Goal: Task Accomplishment & Management: Complete application form

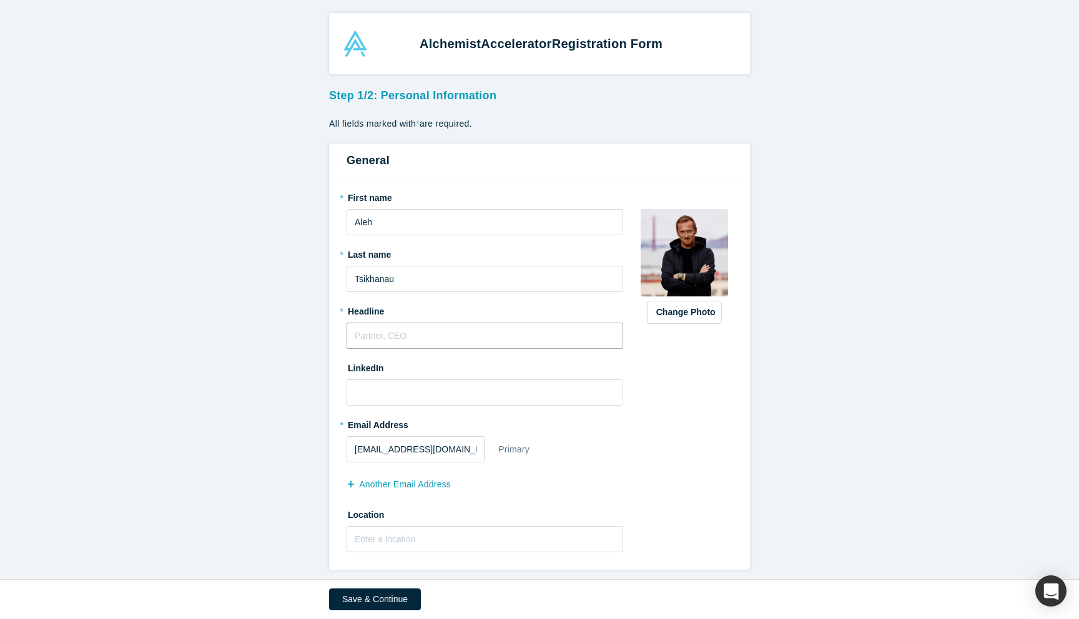
click at [429, 330] on input "text" at bounding box center [485, 336] width 277 height 26
type input "С"
type input "CEO of Data Center Management"
click at [421, 392] on input at bounding box center [485, 393] width 277 height 26
paste input "[URL][DOMAIN_NAME]"
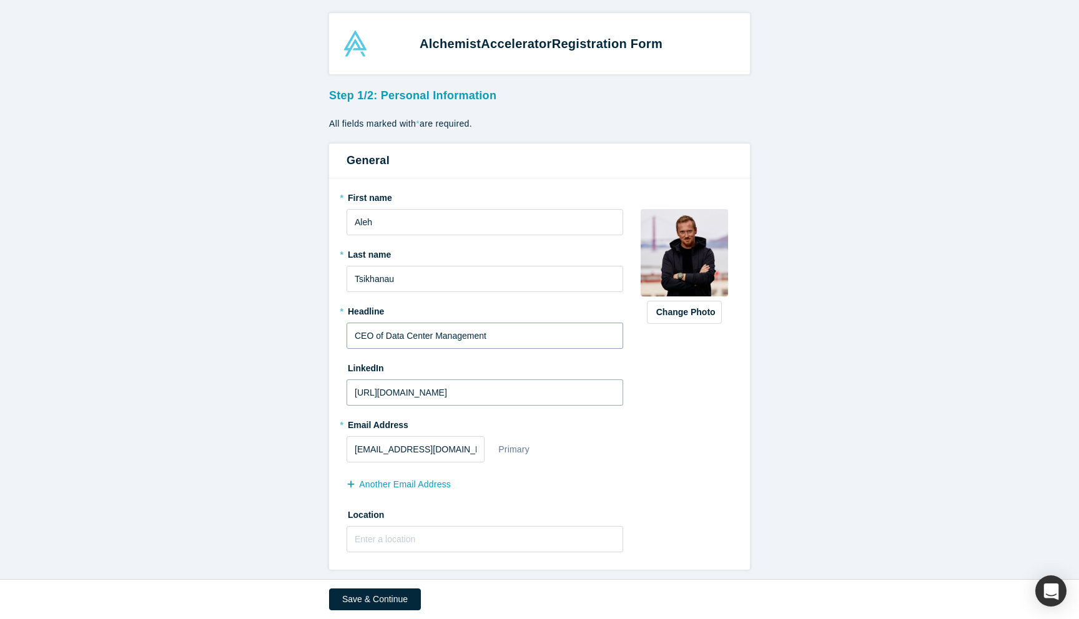
type input "[URL][DOMAIN_NAME]"
drag, startPoint x: 433, startPoint y: 337, endPoint x: 583, endPoint y: 336, distance: 149.2
click at [582, 337] on input "CEO of Data Center Management" at bounding box center [485, 336] width 277 height 26
drag, startPoint x: 383, startPoint y: 335, endPoint x: 566, endPoint y: 339, distance: 183.0
click at [566, 339] on input "CEO of Data Centers" at bounding box center [485, 336] width 277 height 26
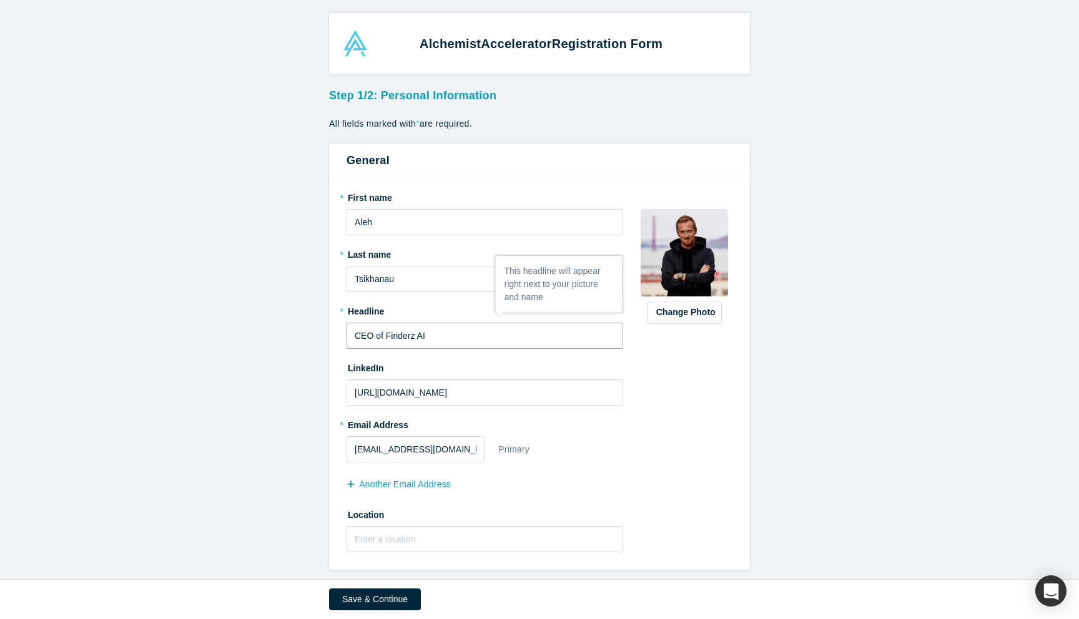
type input "CEO of Finderz AI"
click at [603, 431] on div "* Email Address [EMAIL_ADDRESS][DOMAIN_NAME] Primary another Email Address" at bounding box center [485, 455] width 277 height 81
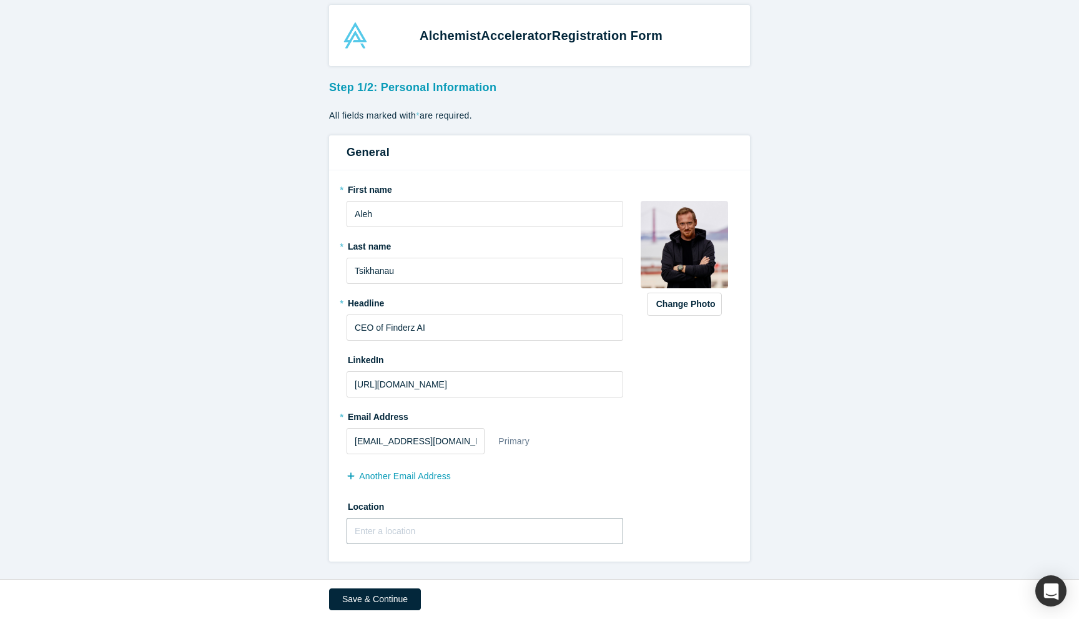
click at [390, 534] on input "text" at bounding box center [485, 531] width 277 height 26
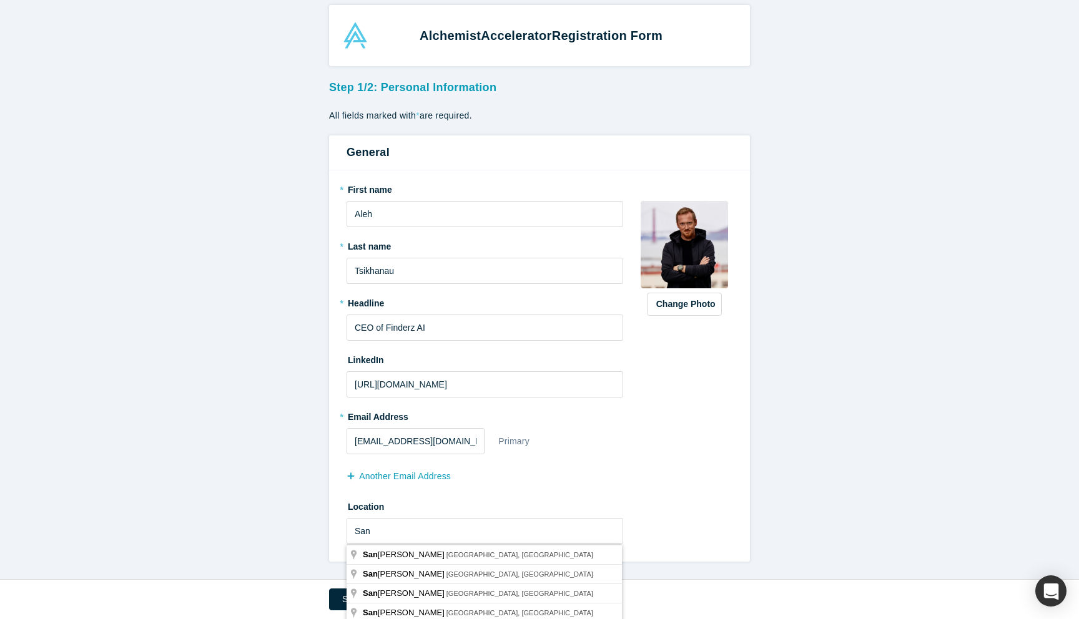
type input "[GEOGRAPHIC_DATA], [GEOGRAPHIC_DATA], [GEOGRAPHIC_DATA]"
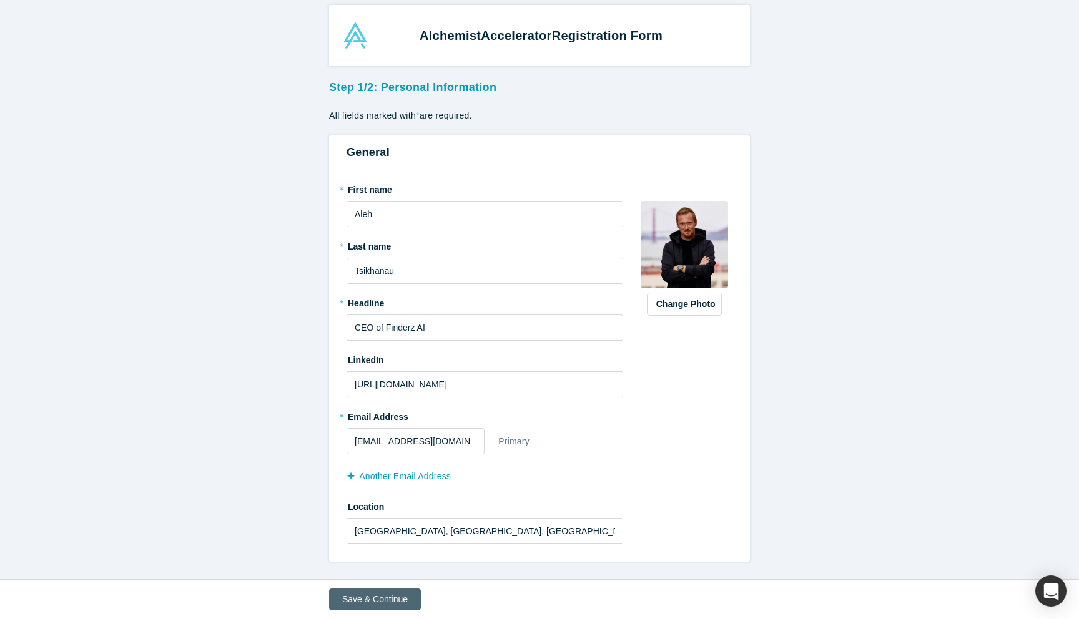
click at [382, 604] on button "Save & Continue" at bounding box center [375, 600] width 92 height 22
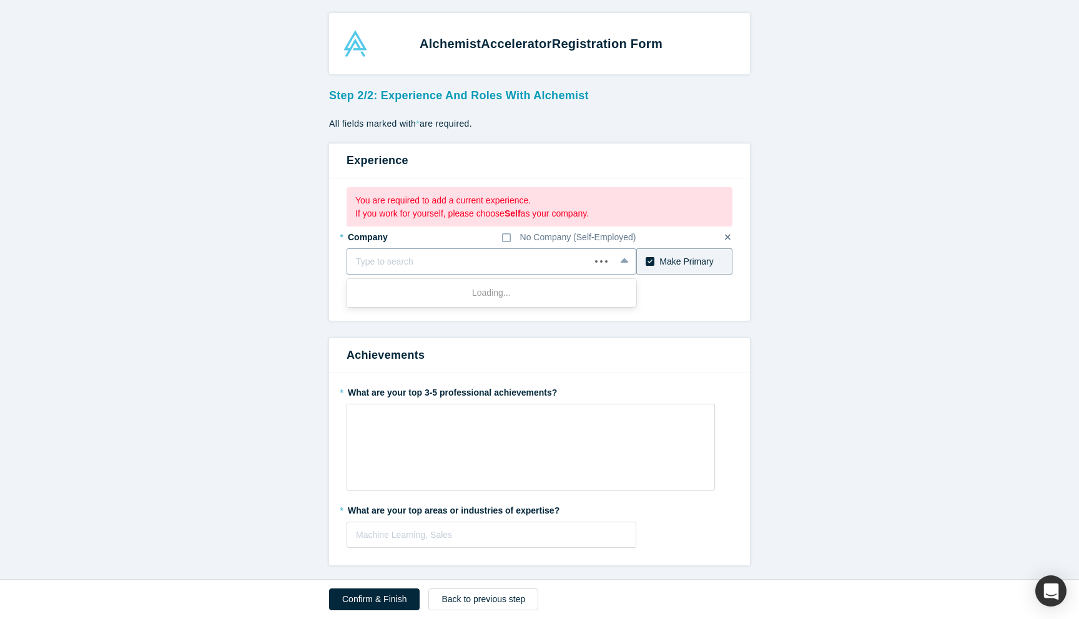
click at [420, 259] on div at bounding box center [468, 262] width 225 height 16
type input "Finderz Inc."
click at [487, 295] on div "Add company: Finderz Inc." at bounding box center [492, 293] width 290 height 23
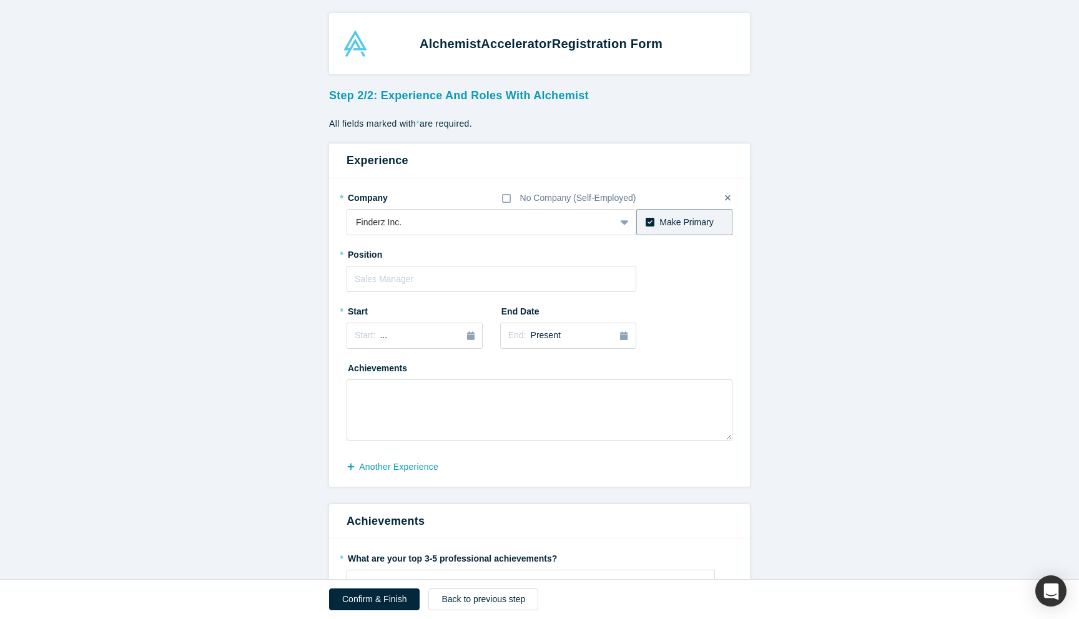
click at [487, 265] on div "* Position" at bounding box center [540, 268] width 386 height 48
click at [483, 282] on input "text" at bounding box center [492, 279] width 290 height 26
type input "CEO"
click at [470, 332] on icon "button" at bounding box center [470, 336] width 7 height 9
click at [420, 399] on div "Feb" at bounding box center [415, 396] width 40 height 13
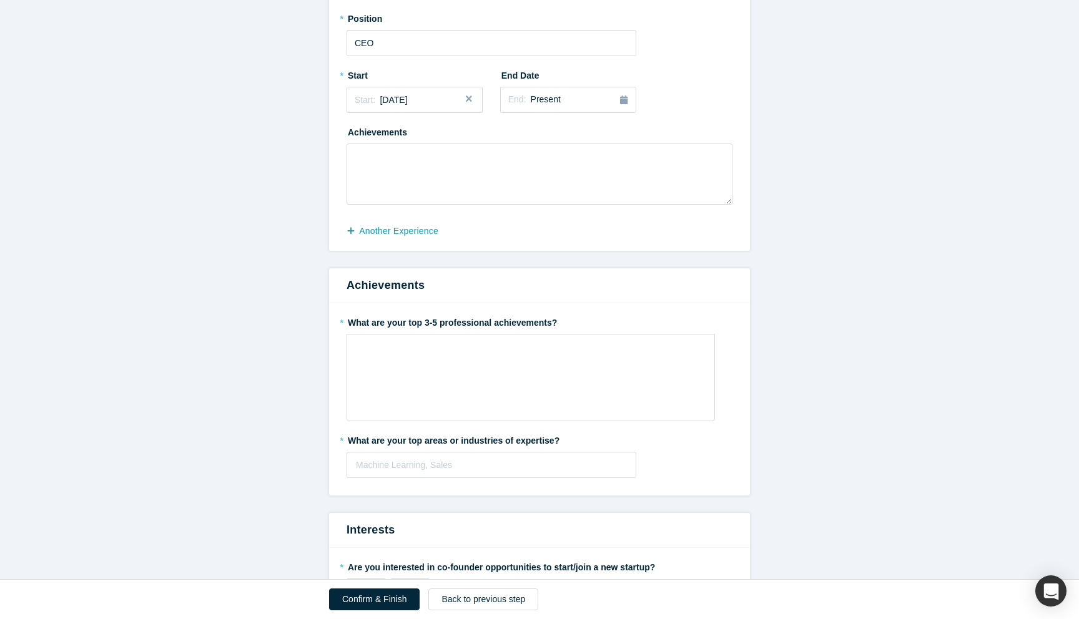
scroll to position [285, 0]
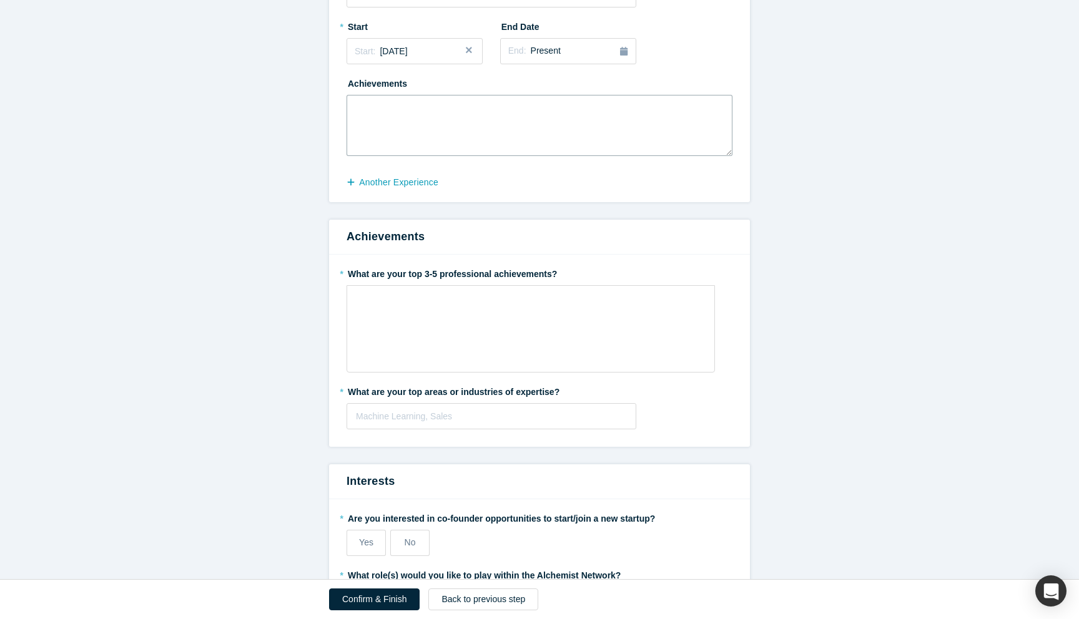
click at [495, 150] on textarea at bounding box center [540, 125] width 386 height 61
type textarea "AI, Data Centers"
click at [508, 340] on div "rdw-wrapper" at bounding box center [531, 328] width 368 height 87
click at [401, 313] on div "rdw-wrapper" at bounding box center [531, 320] width 368 height 71
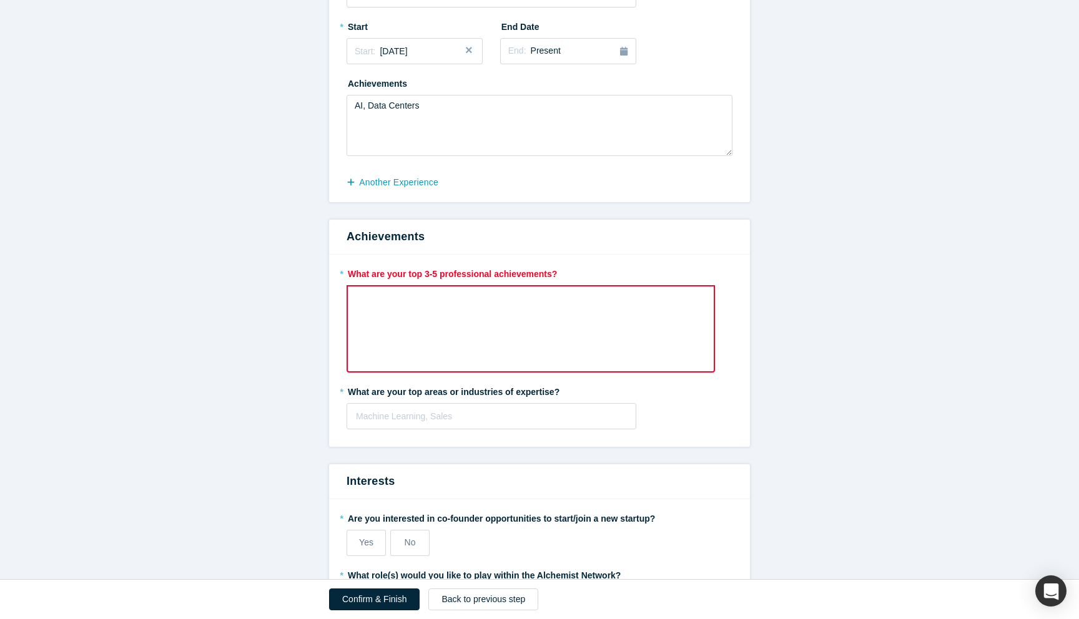
click at [403, 313] on div "rdw-wrapper" at bounding box center [531, 328] width 368 height 87
click at [430, 280] on label "* What are your top 3-5 professional achievements?" at bounding box center [540, 271] width 386 height 17
copy label "What are your top 3-5 professional achievements?"
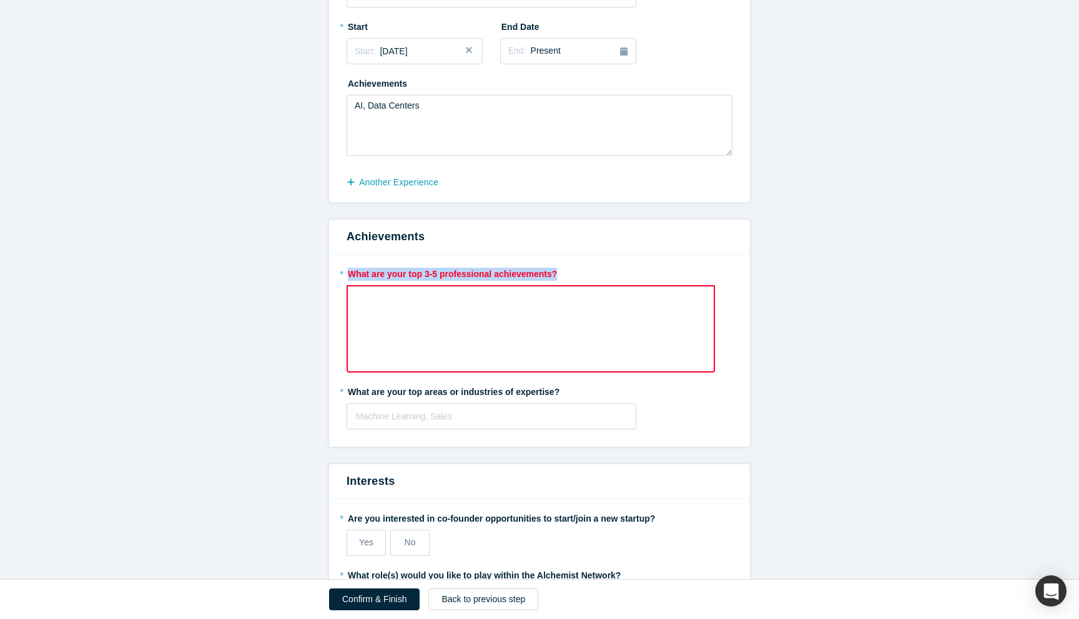
copy label "What are your top 3-5 professional achievements?"
click at [450, 321] on div "rdw-wrapper" at bounding box center [531, 328] width 368 height 87
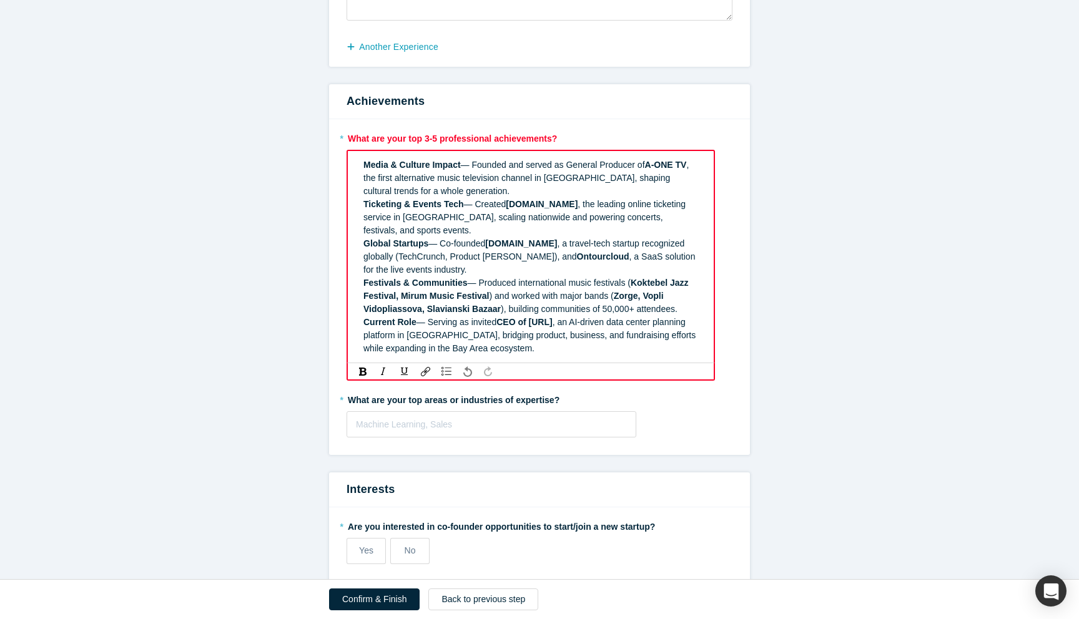
scroll to position [428, 0]
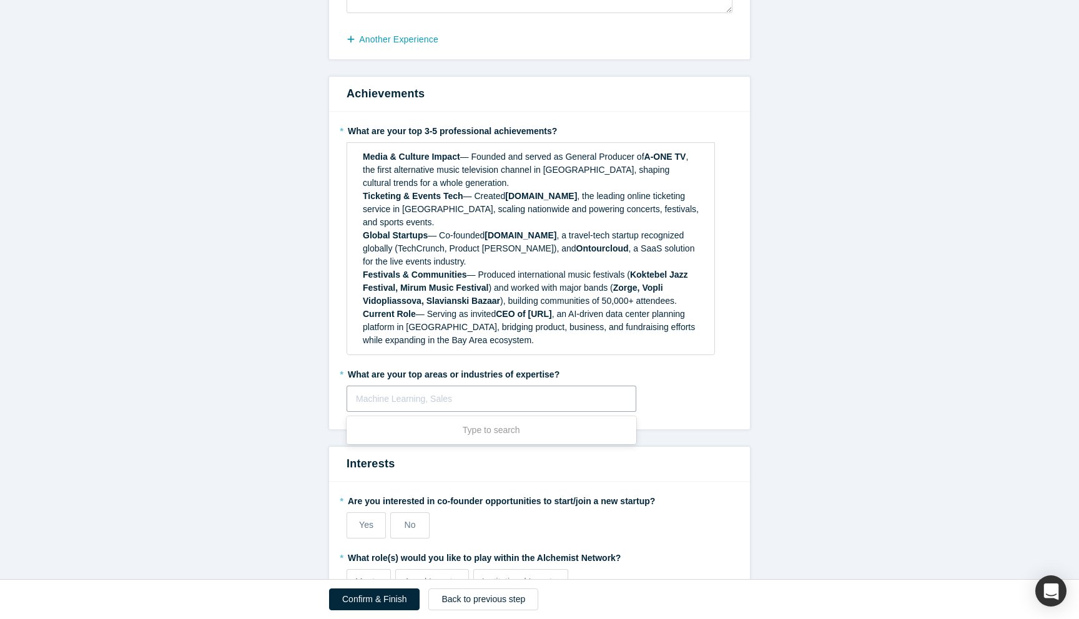
click at [515, 400] on fieldset "* What are your top 3-5 professional achievements? Media & Culture Impact — Fou…" at bounding box center [540, 271] width 386 height 300
click at [368, 364] on label "* What are your top areas or industries of expertise?" at bounding box center [540, 372] width 386 height 17
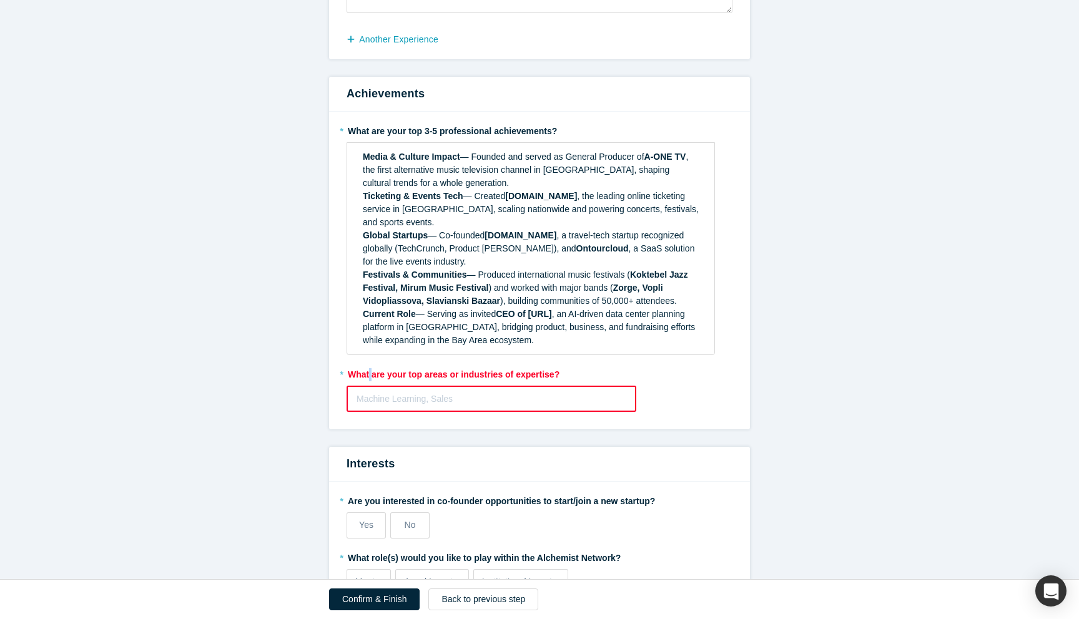
click at [368, 364] on label "* What are your top areas or industries of expertise?" at bounding box center [540, 372] width 386 height 17
copy label "What are your top areas or industries of expertise?"
click at [429, 393] on div at bounding box center [492, 400] width 270 height 16
paste input "Event Tech & Ticketing"
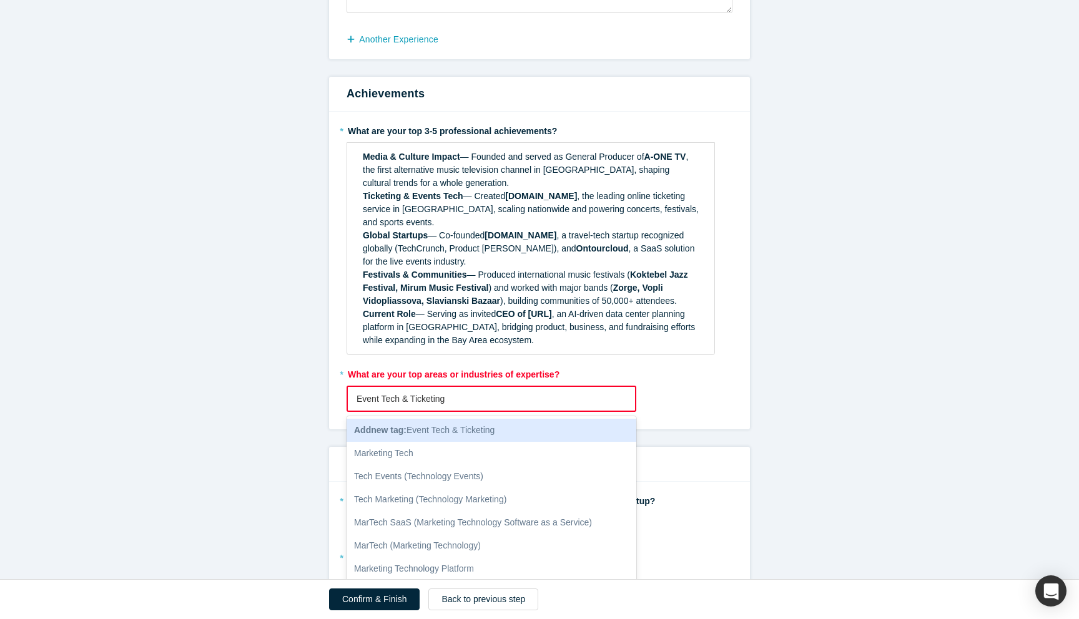
drag, startPoint x: 402, startPoint y: 385, endPoint x: 500, endPoint y: 385, distance: 98.0
click at [500, 392] on div "Event Tech & Ticketing" at bounding box center [492, 400] width 270 height 16
drag, startPoint x: 379, startPoint y: 385, endPoint x: 441, endPoint y: 385, distance: 62.4
click at [441, 392] on div "Event Tech" at bounding box center [492, 400] width 270 height 16
type input "Event"
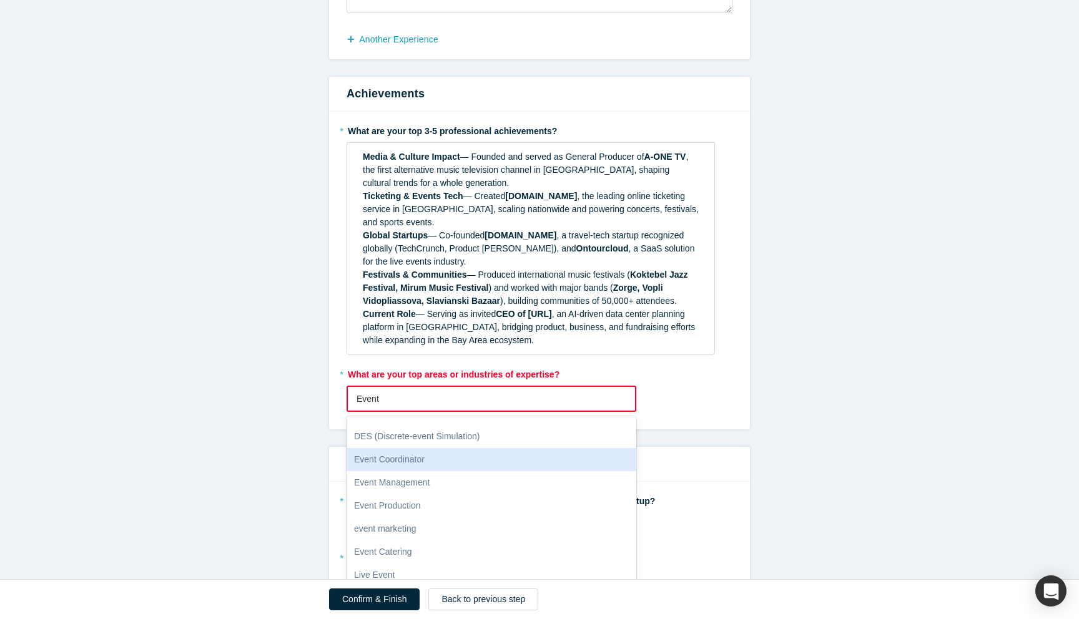
scroll to position [41, 0]
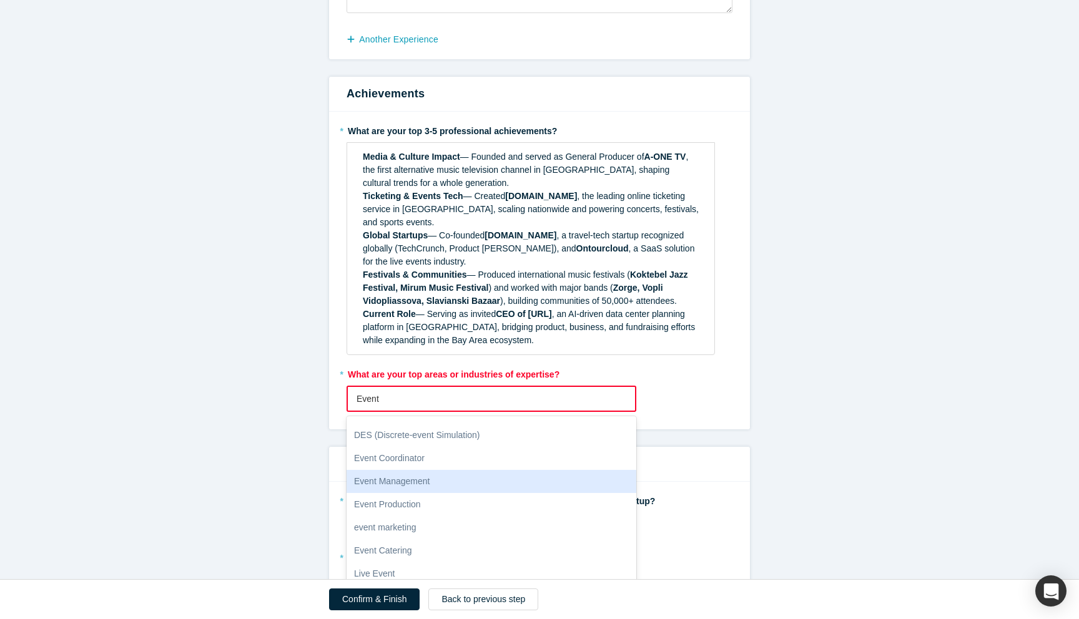
click at [436, 470] on div "Event Management" at bounding box center [492, 481] width 290 height 23
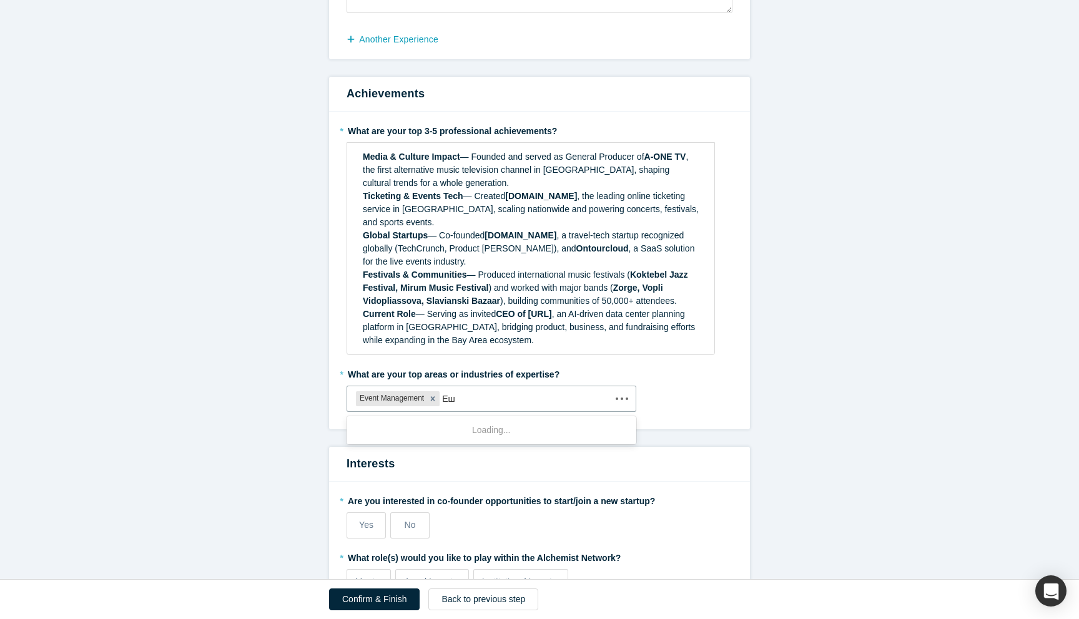
type input "[PERSON_NAME]"
type input "Ticket"
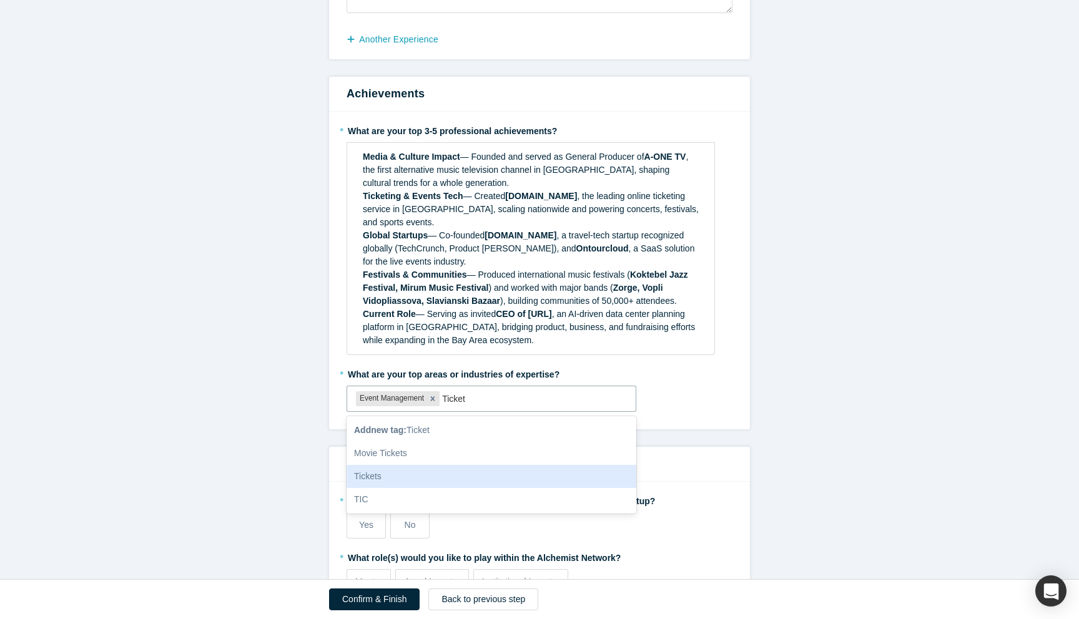
click at [408, 465] on div "Tickets" at bounding box center [492, 476] width 290 height 23
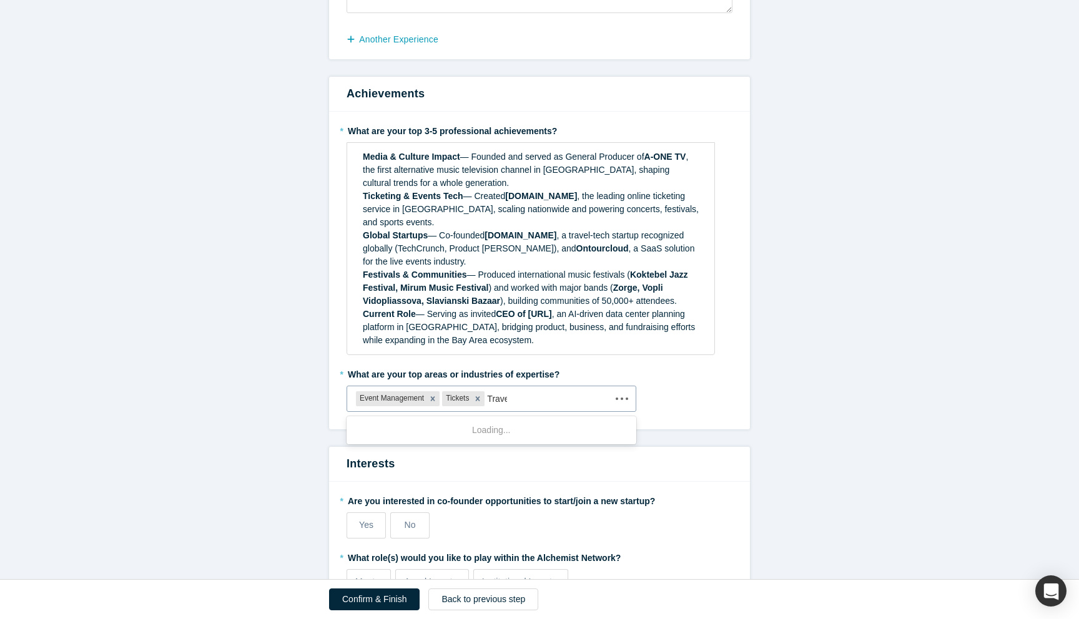
type input "Travel"
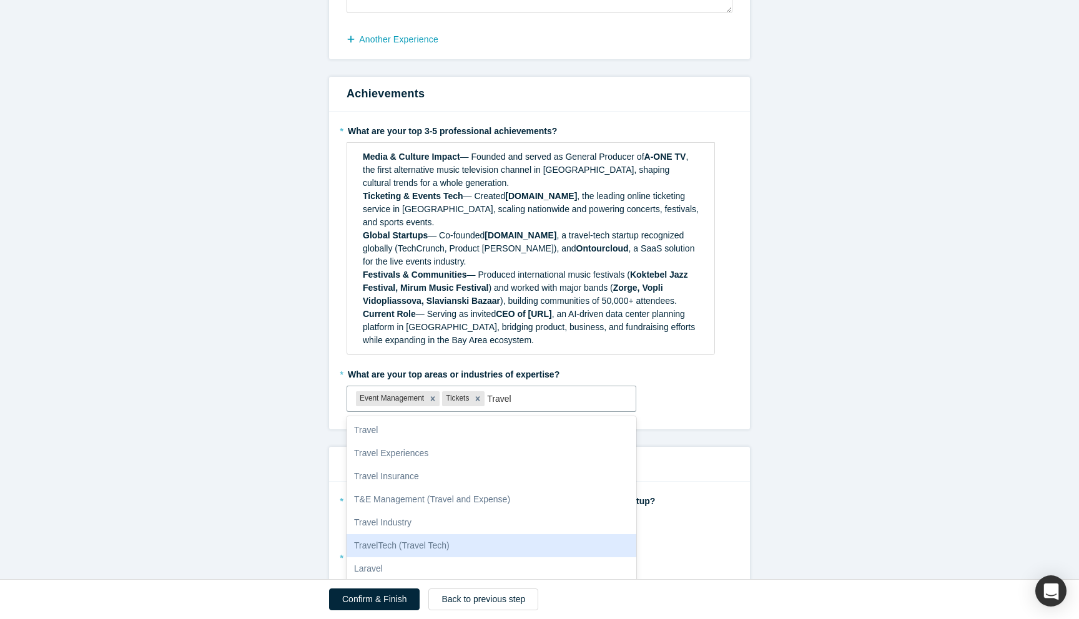
click at [411, 537] on div "TravelTech (Travel Tech)" at bounding box center [492, 545] width 290 height 23
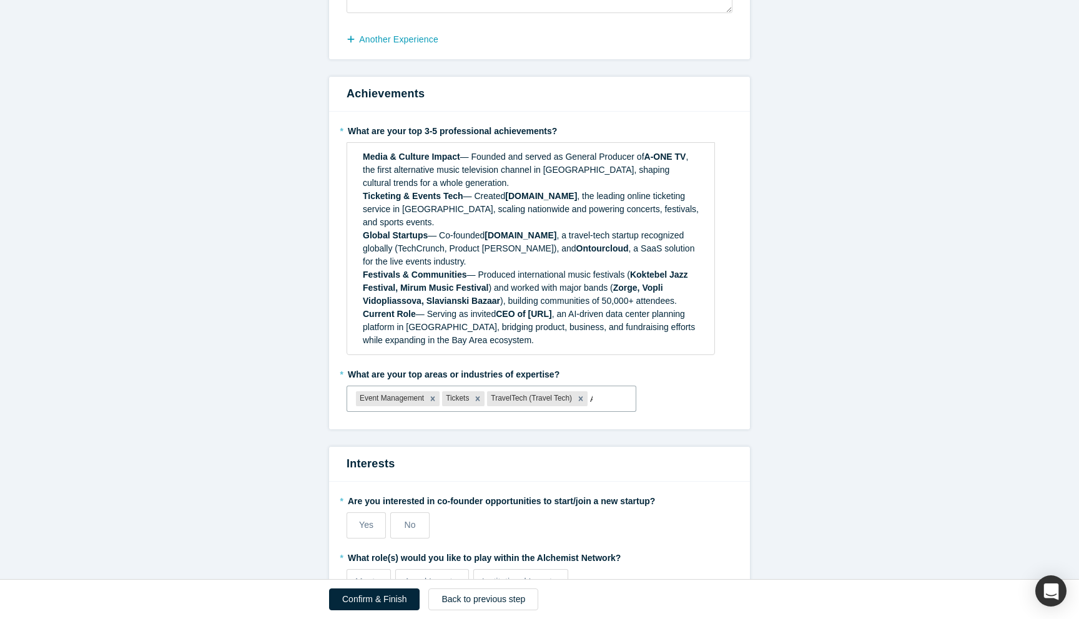
type input "AI"
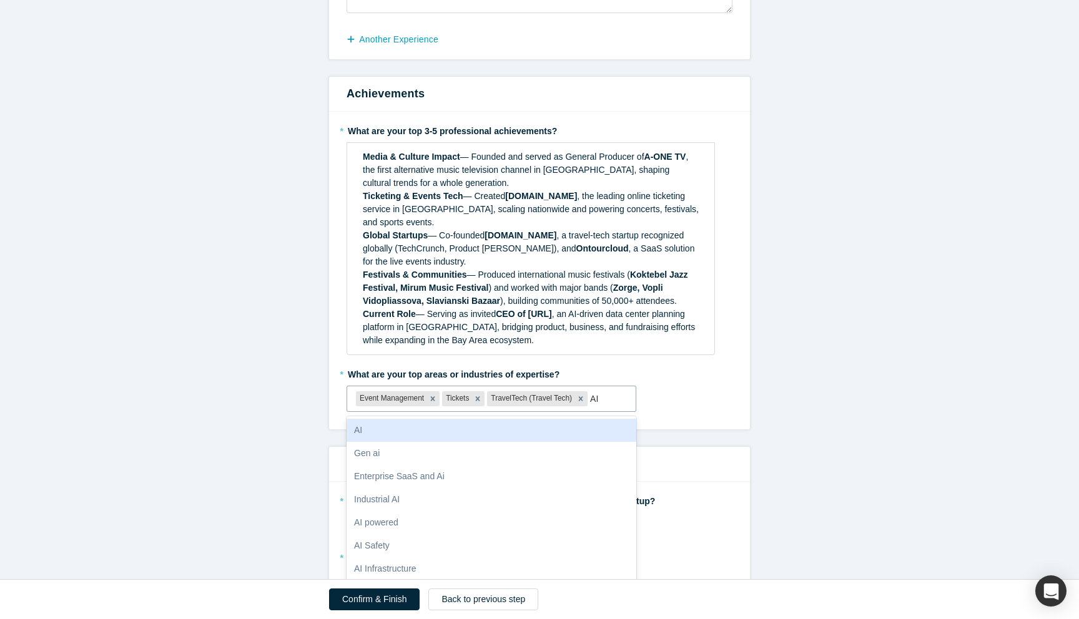
click at [479, 419] on div "AI" at bounding box center [492, 430] width 290 height 23
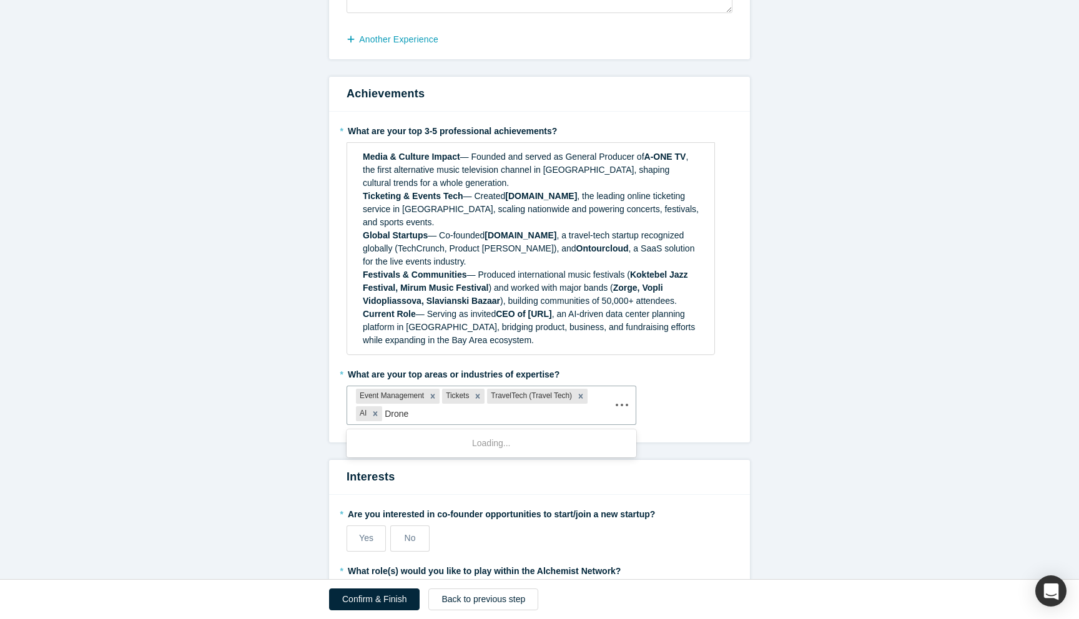
type input "Drones"
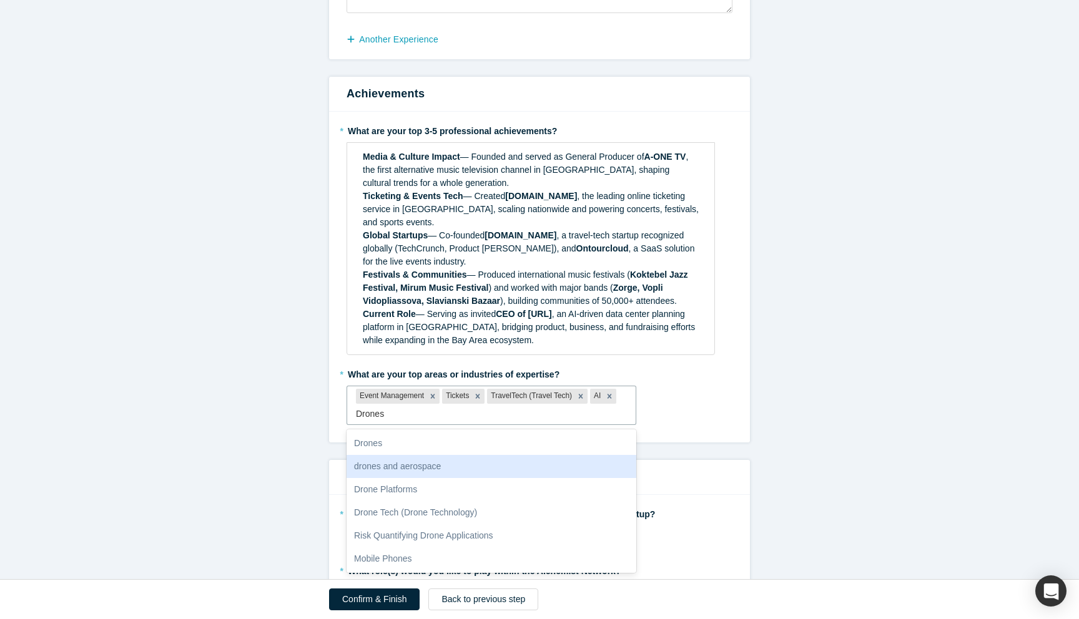
click at [460, 458] on div "drones and aerospace" at bounding box center [492, 466] width 290 height 23
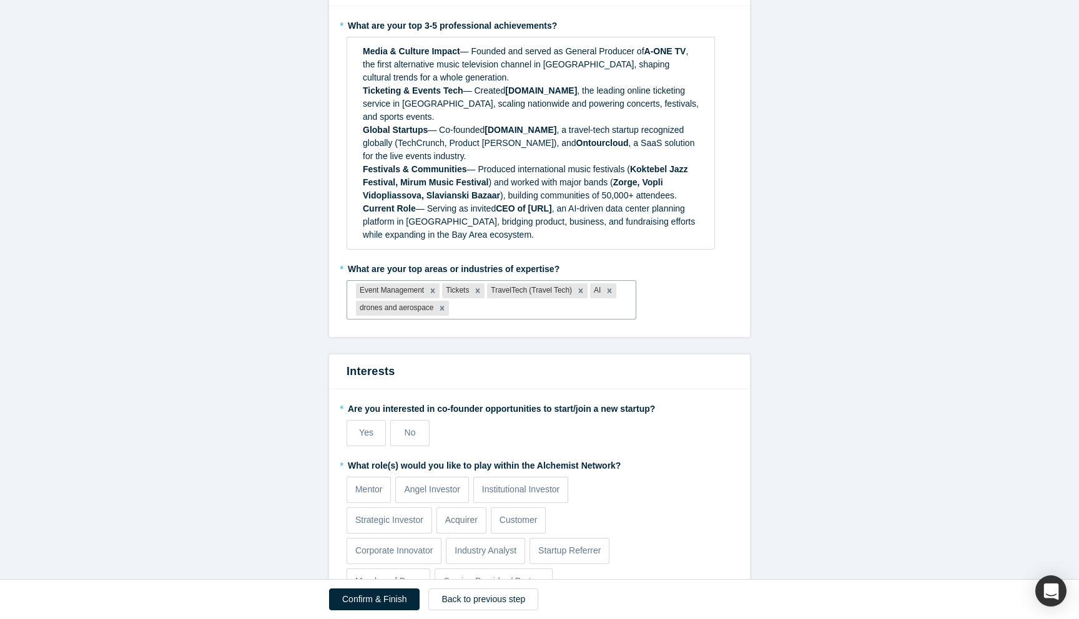
scroll to position [606, 0]
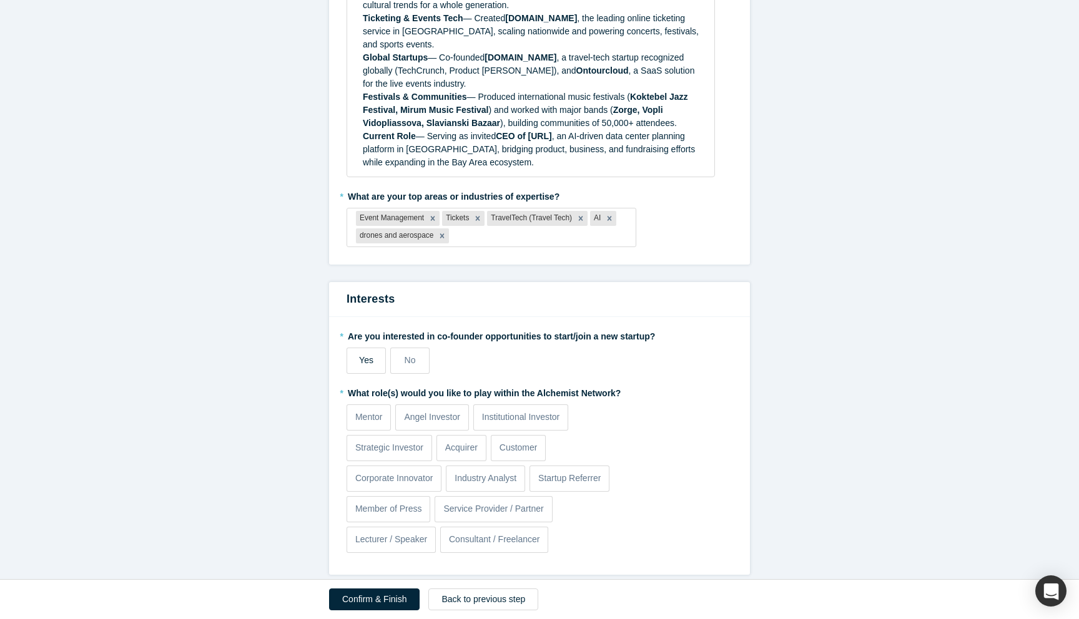
click at [355, 356] on label "Yes" at bounding box center [366, 361] width 39 height 26
click at [0, 0] on input "Yes" at bounding box center [0, 0] width 0 height 0
click at [362, 411] on p "Mentor" at bounding box center [368, 417] width 27 height 13
click at [0, 0] on input "Mentor" at bounding box center [0, 0] width 0 height 0
click at [435, 411] on p "Angel Investor" at bounding box center [432, 417] width 56 height 13
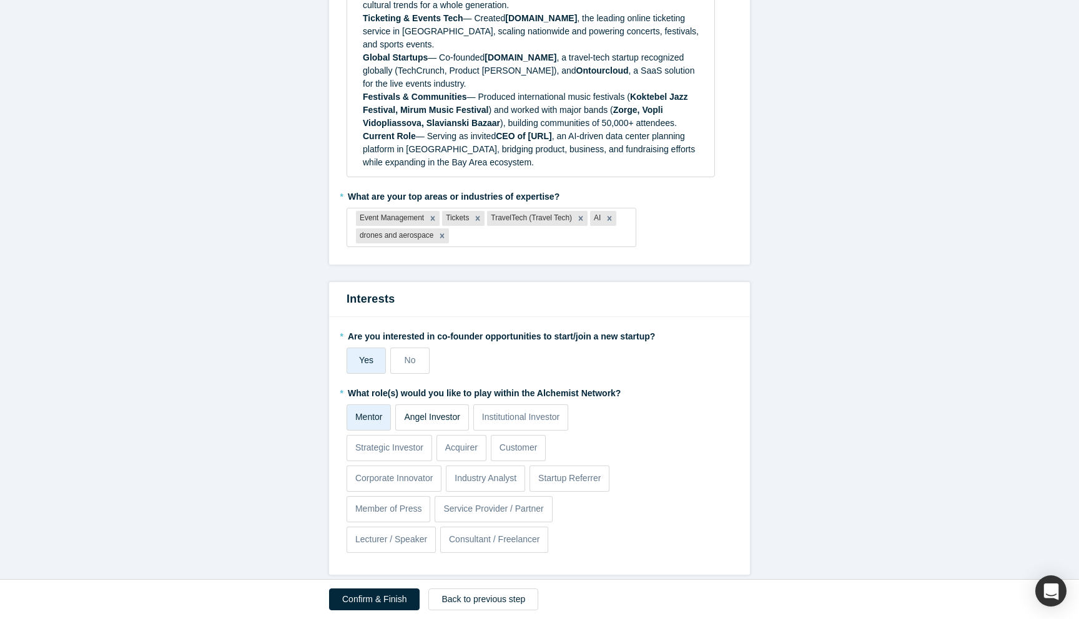
click at [0, 0] on input "Angel Investor" at bounding box center [0, 0] width 0 height 0
click at [506, 533] on p "Consultant / Freelancer" at bounding box center [494, 539] width 91 height 13
click at [0, 0] on input "Consultant / Freelancer" at bounding box center [0, 0] width 0 height 0
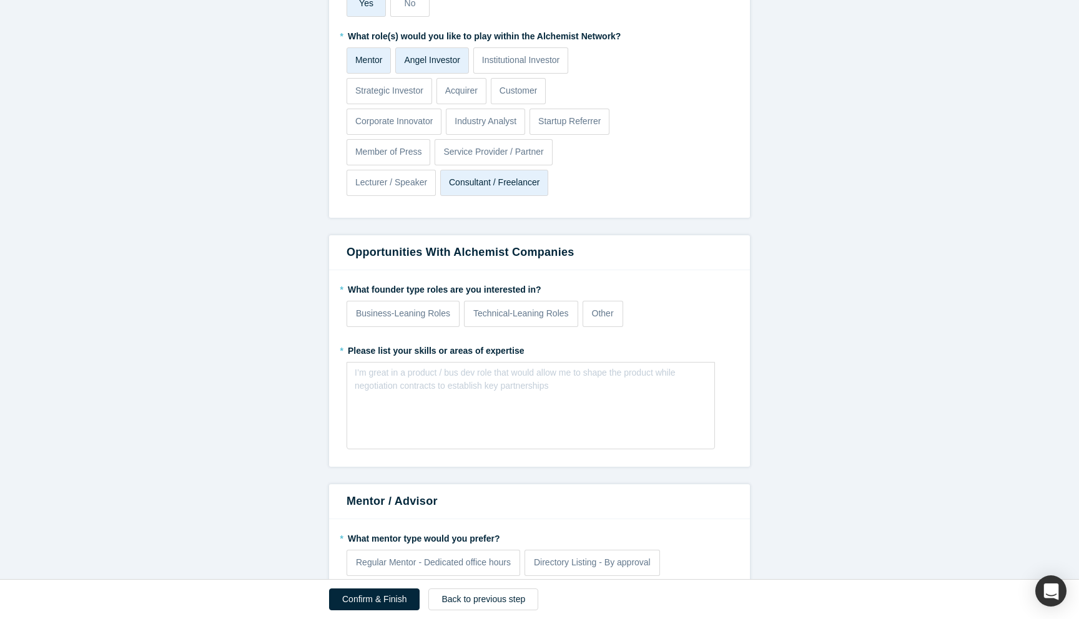
scroll to position [955, 0]
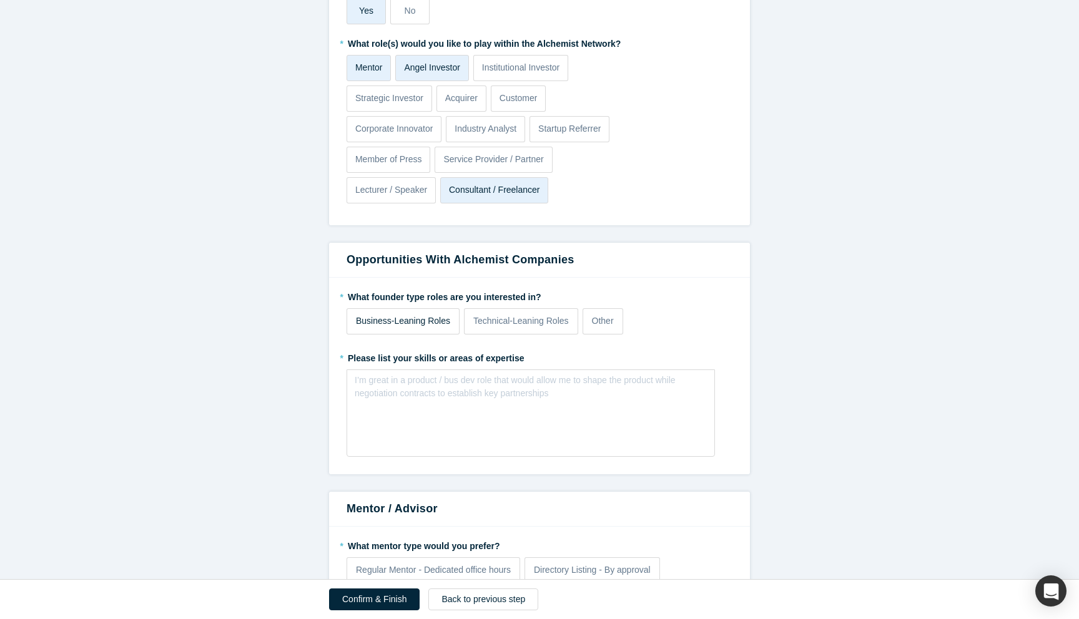
click at [403, 315] on p "Business-Leaning Roles" at bounding box center [403, 321] width 94 height 13
click at [0, 0] on input "Business-Leaning Roles" at bounding box center [0, 0] width 0 height 0
click at [390, 348] on label "* Please list your skills or areas of expertise" at bounding box center [540, 356] width 386 height 17
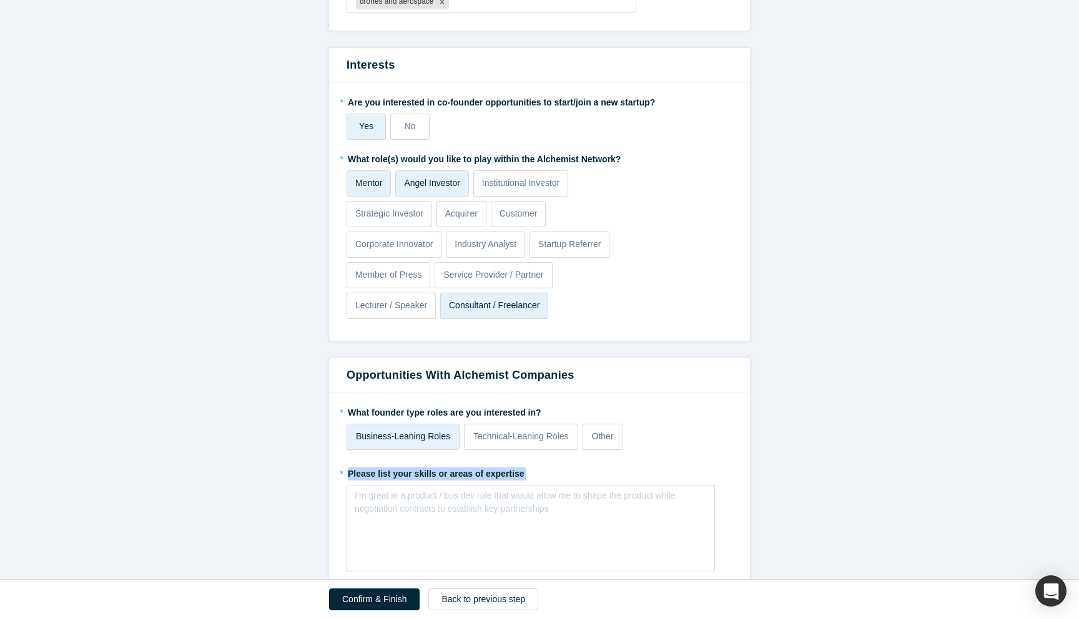
scroll to position [827, 0]
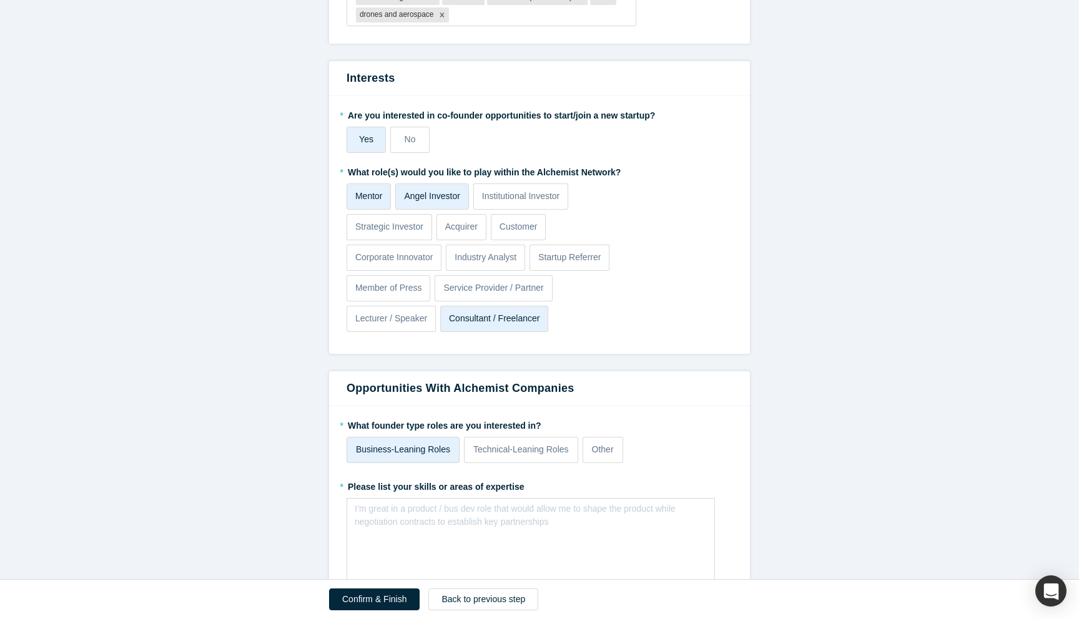
click at [491, 312] on p "Consultant / Freelancer" at bounding box center [494, 318] width 91 height 13
click at [0, 0] on input "Consultant / Freelancer" at bounding box center [0, 0] width 0 height 0
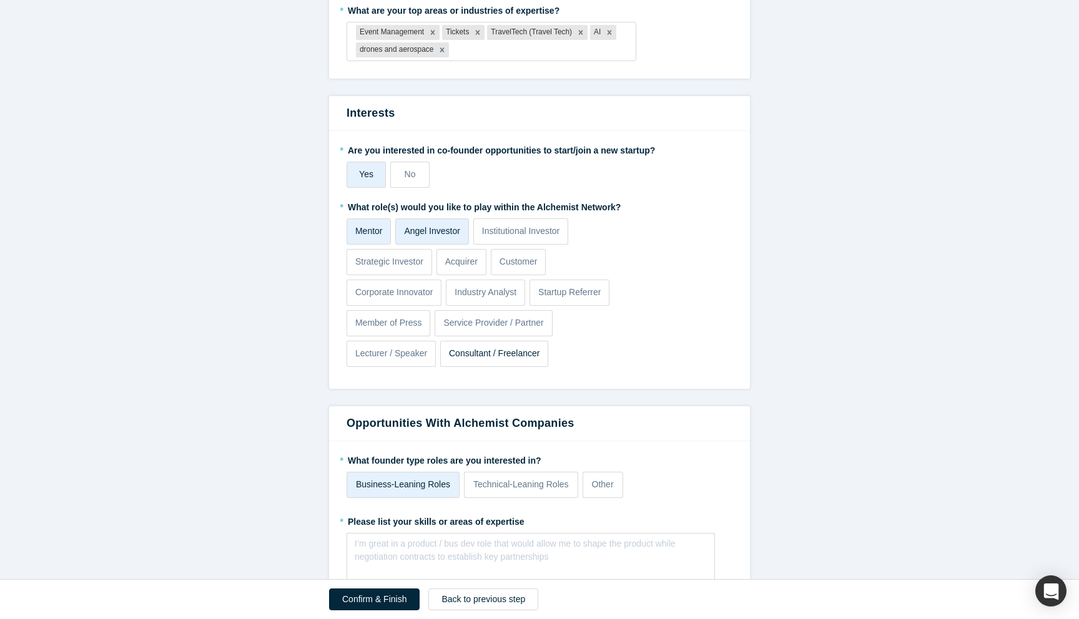
scroll to position [790, 0]
click at [407, 170] on span "No" at bounding box center [410, 175] width 11 height 10
click at [0, 0] on input "No" at bounding box center [0, 0] width 0 height 0
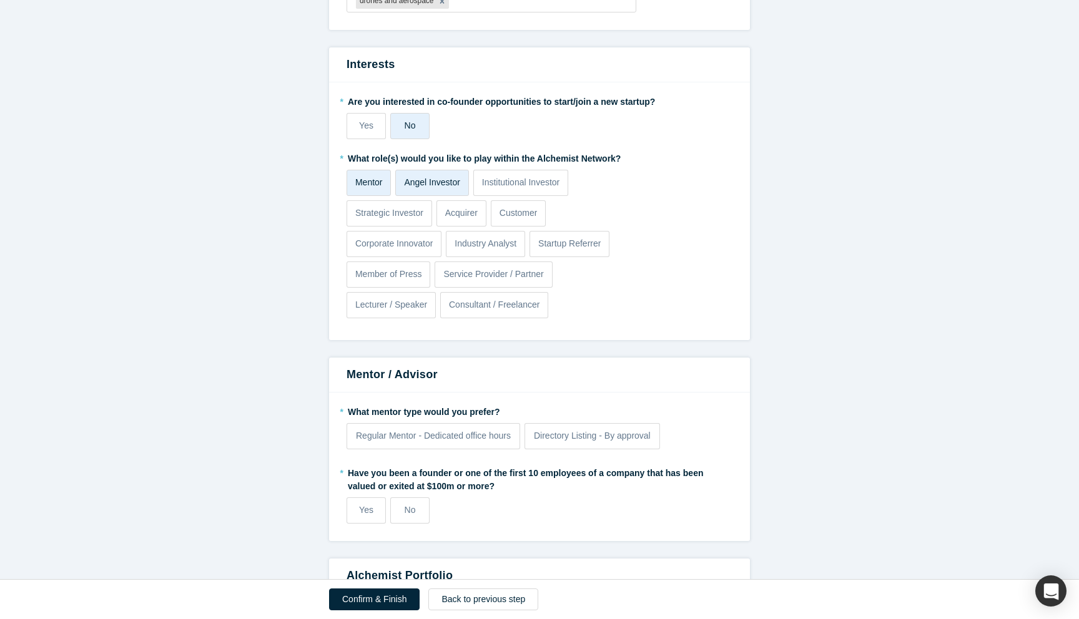
scroll to position [822, 0]
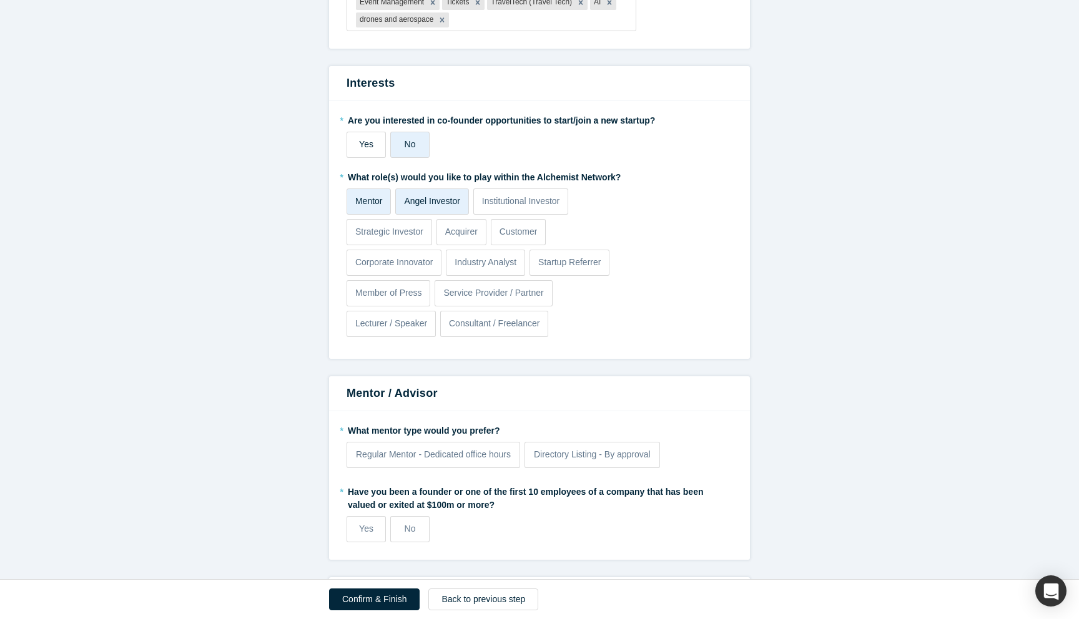
click at [368, 139] on span "Yes" at bounding box center [366, 144] width 14 height 10
click at [0, 0] on input "Yes" at bounding box center [0, 0] width 0 height 0
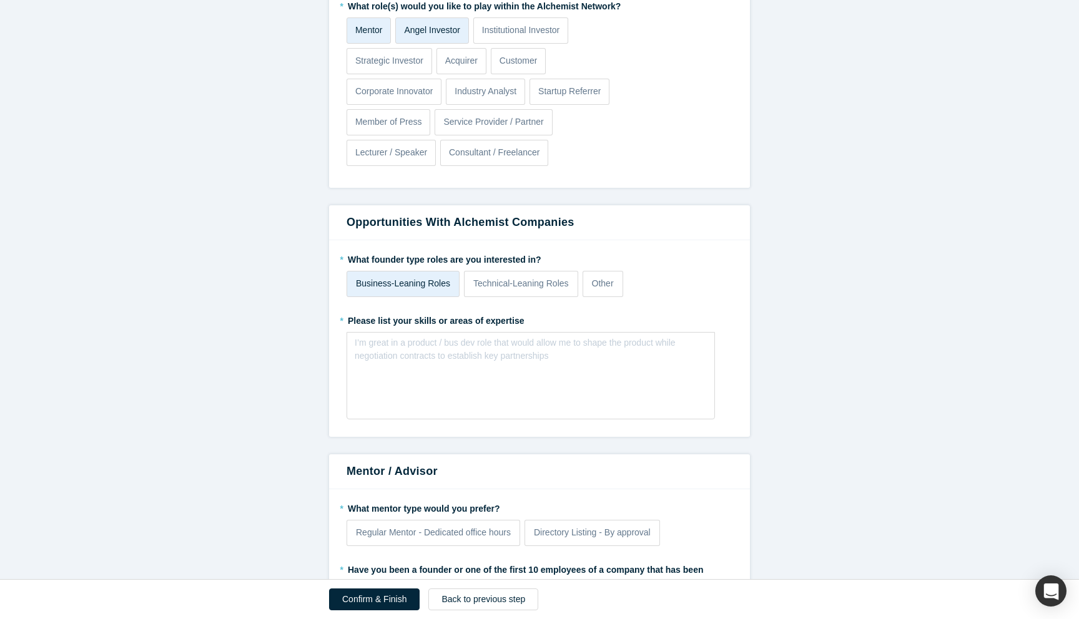
scroll to position [1090, 0]
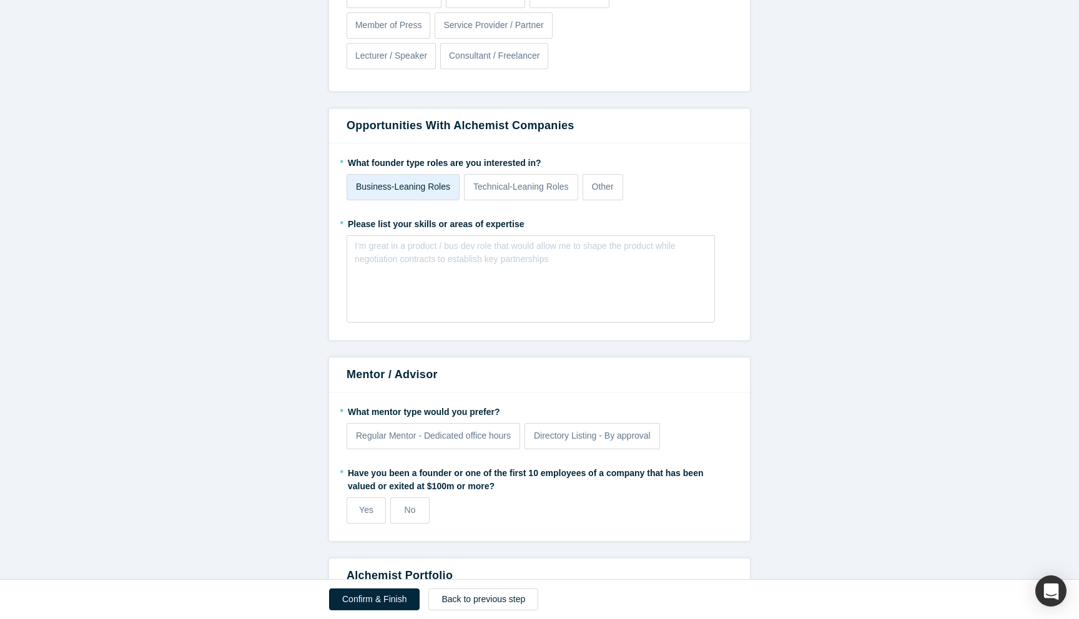
click at [432, 214] on label "* Please list your skills or areas of expertise" at bounding box center [540, 222] width 386 height 17
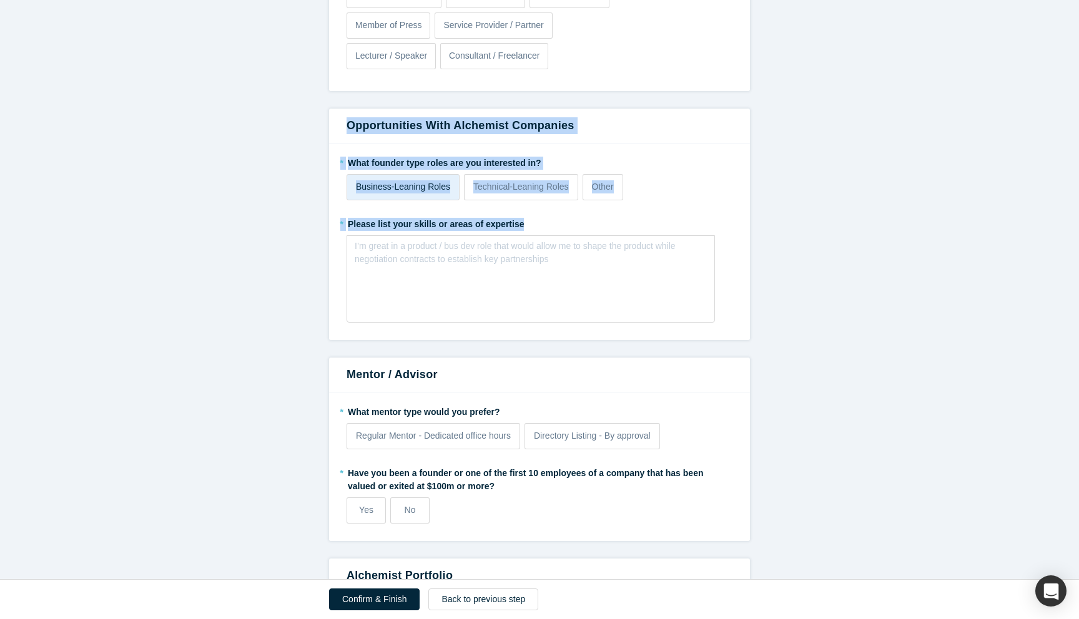
drag, startPoint x: 347, startPoint y: 104, endPoint x: 540, endPoint y: 212, distance: 221.4
click at [540, 212] on div "Opportunities with Alchemist companies * What founder type roles are you intere…" at bounding box center [539, 225] width 421 height 232
copy div "Opportunities with Alchemist companies * What founder type roles are you intere…"
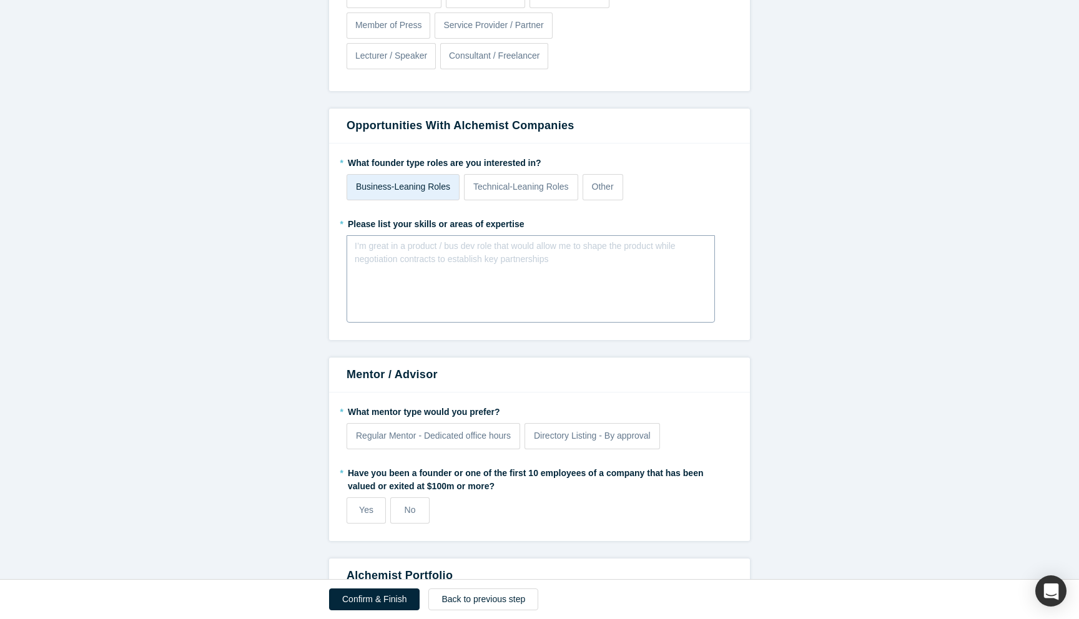
click at [486, 267] on div "I’m great in a product / bus dev role that would allow me to shape the product …" at bounding box center [531, 278] width 368 height 87
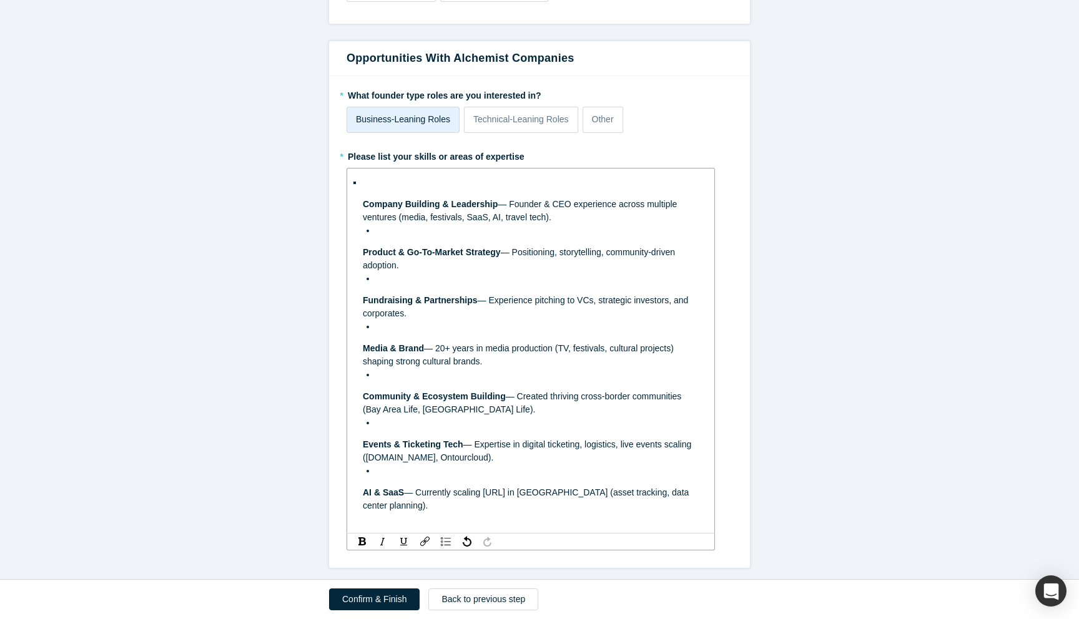
scroll to position [1191, 0]
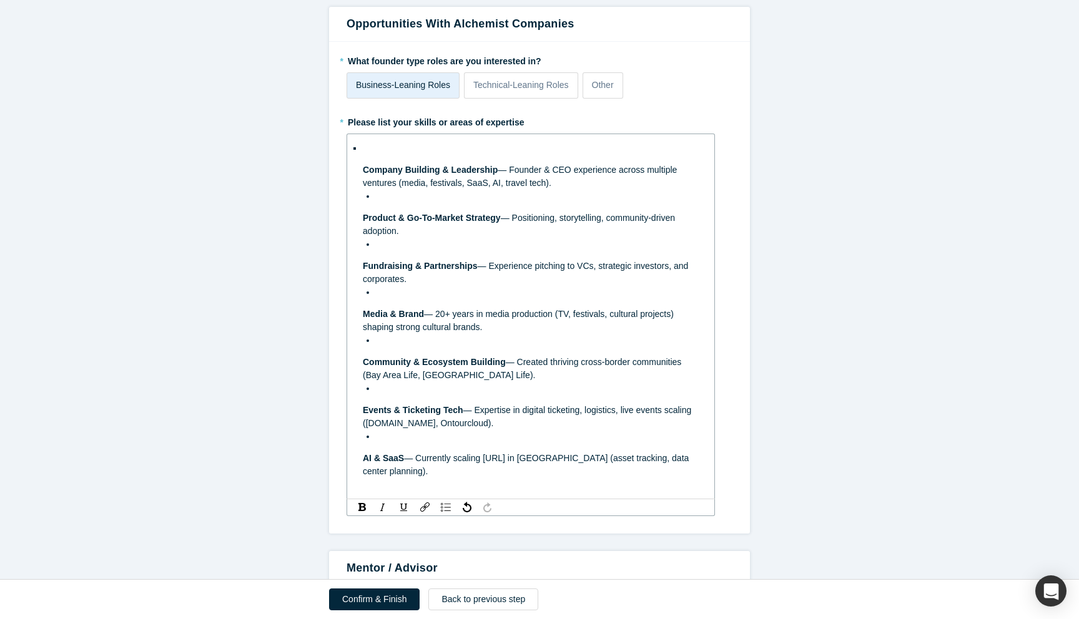
click at [363, 165] on span "Company Building & Leadership" at bounding box center [430, 170] width 135 height 10
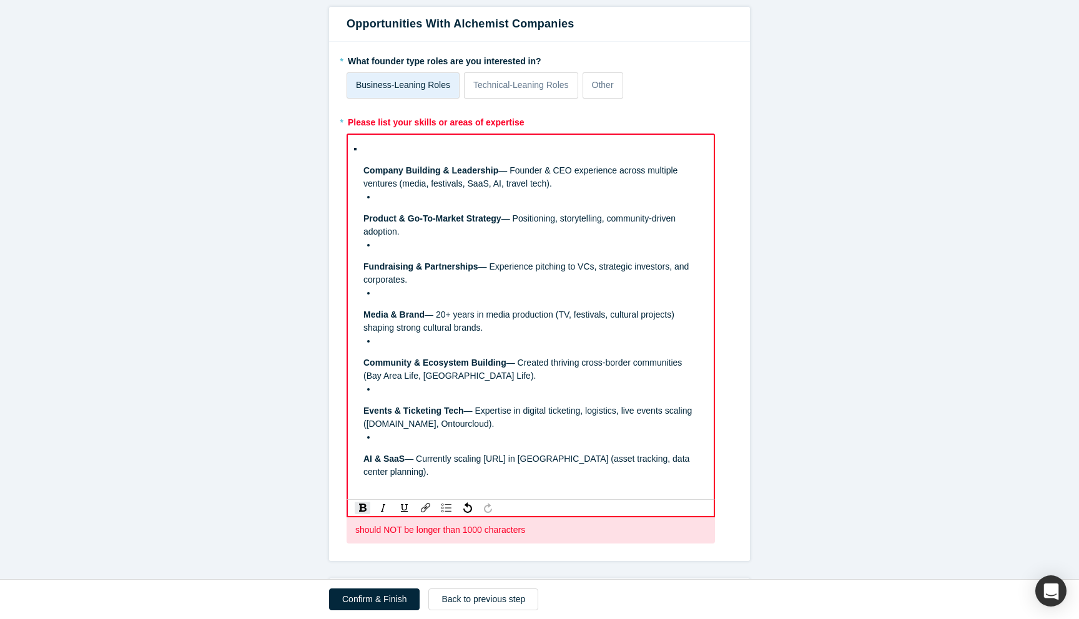
scroll to position [1192, 0]
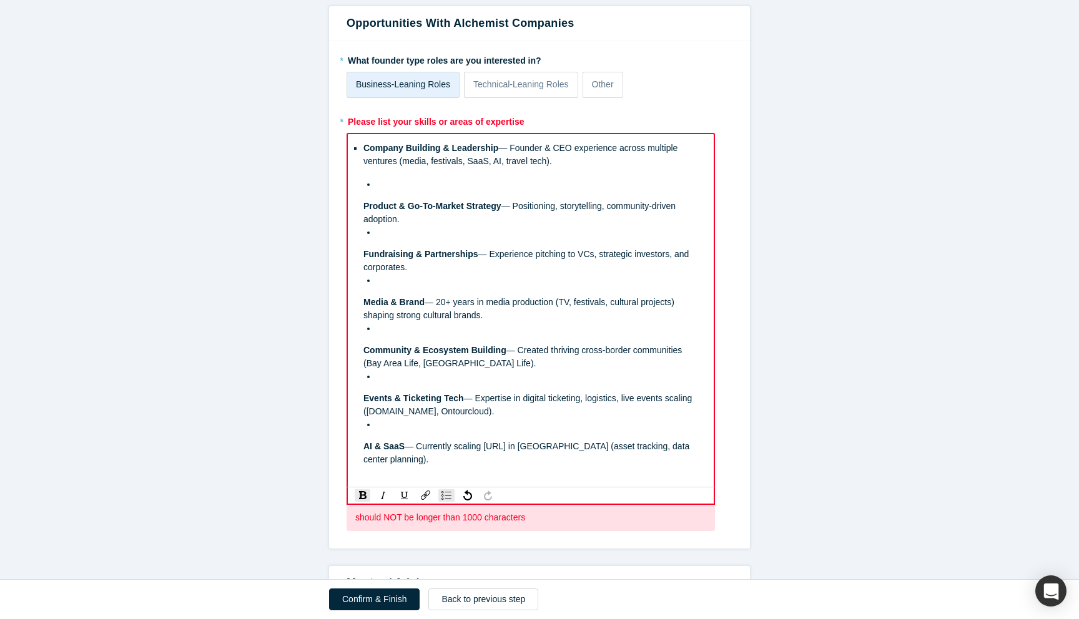
click at [362, 140] on div "Company Building & Leadership — Founder & CEO experience across multiple ventur…" at bounding box center [531, 310] width 350 height 345
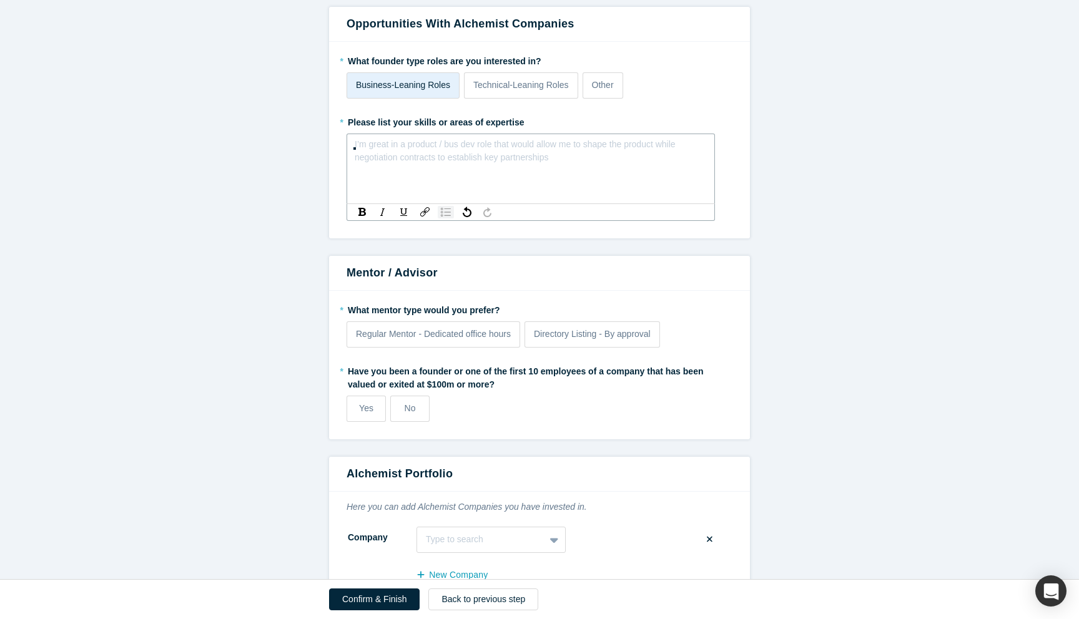
click at [448, 208] on img "rdw-list-control" at bounding box center [446, 212] width 10 height 9
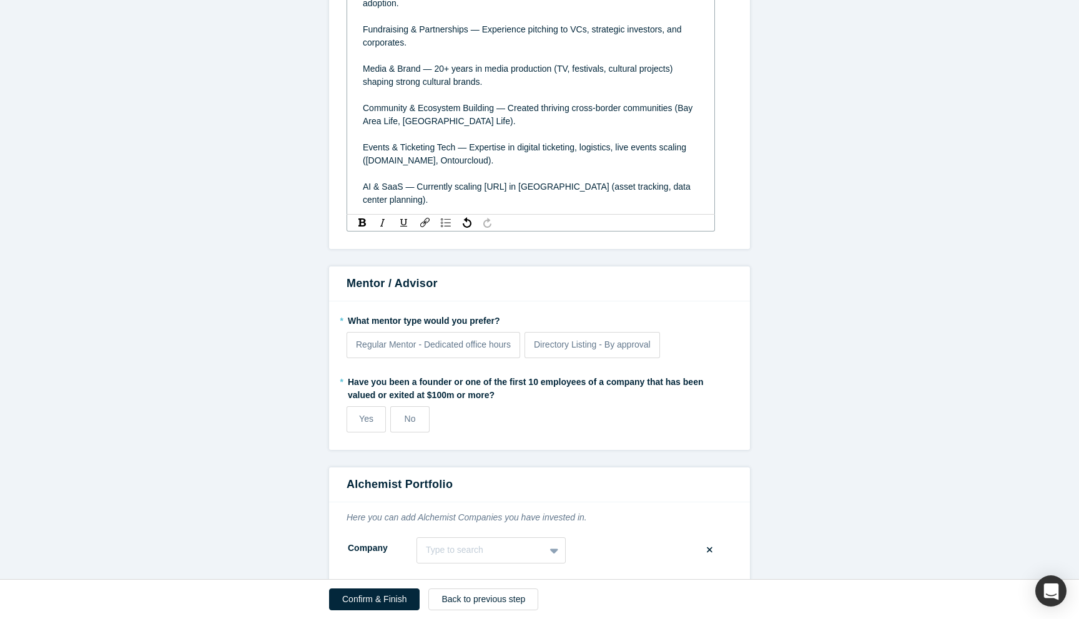
scroll to position [1497, 0]
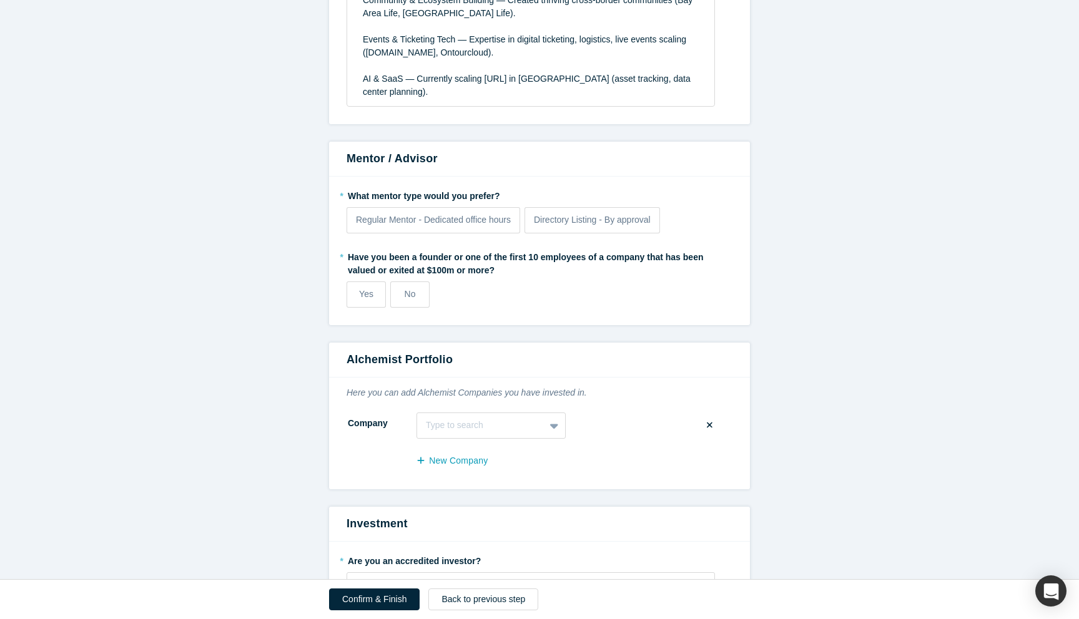
click at [472, 214] on div "Regular Mentor - Dedicated office hours" at bounding box center [433, 220] width 155 height 13
click at [0, 0] on input "Regular Mentor - Dedicated office hours" at bounding box center [0, 0] width 0 height 0
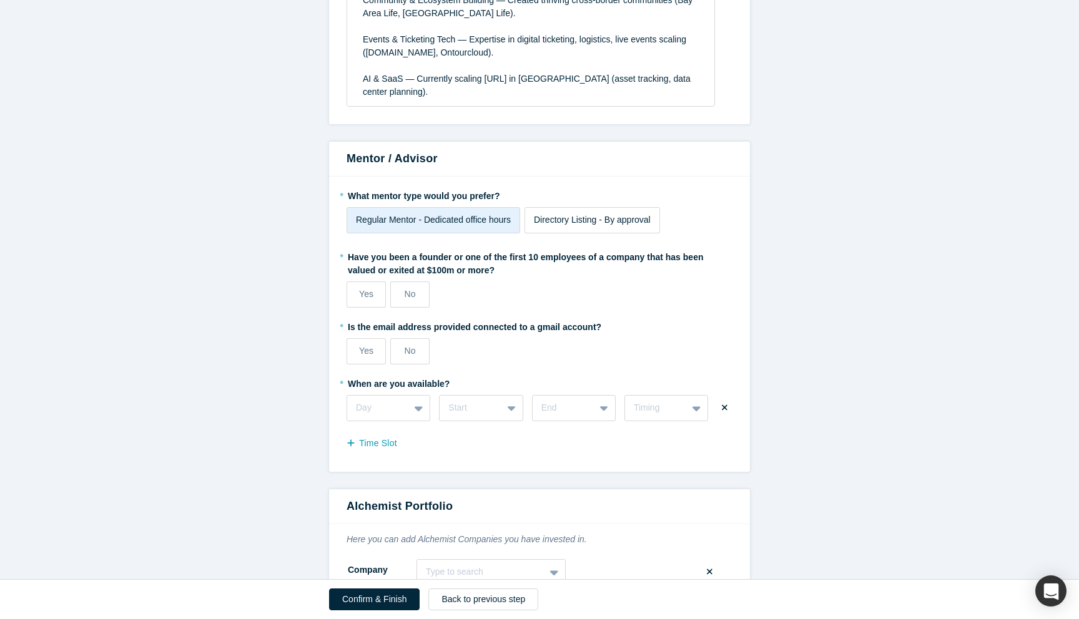
click at [632, 214] on label "Directory Listing - By approval" at bounding box center [591, 220] width 135 height 26
click at [0, 0] on input "Directory Listing - By approval" at bounding box center [0, 0] width 0 height 0
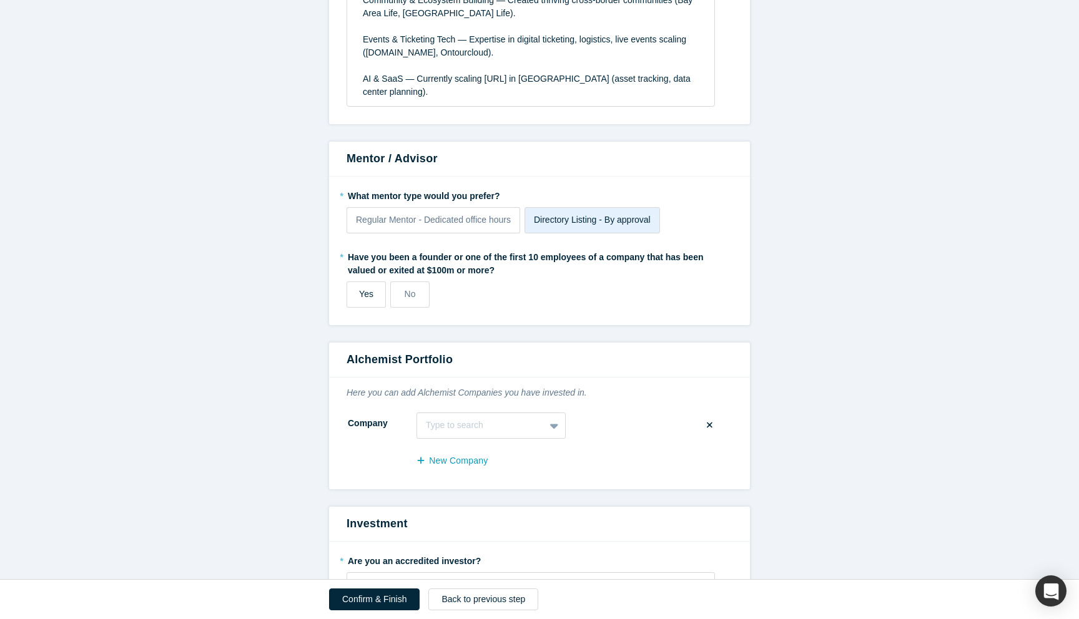
click at [365, 289] on span "Yes" at bounding box center [366, 294] width 14 height 10
click at [0, 0] on input "Yes" at bounding box center [0, 0] width 0 height 0
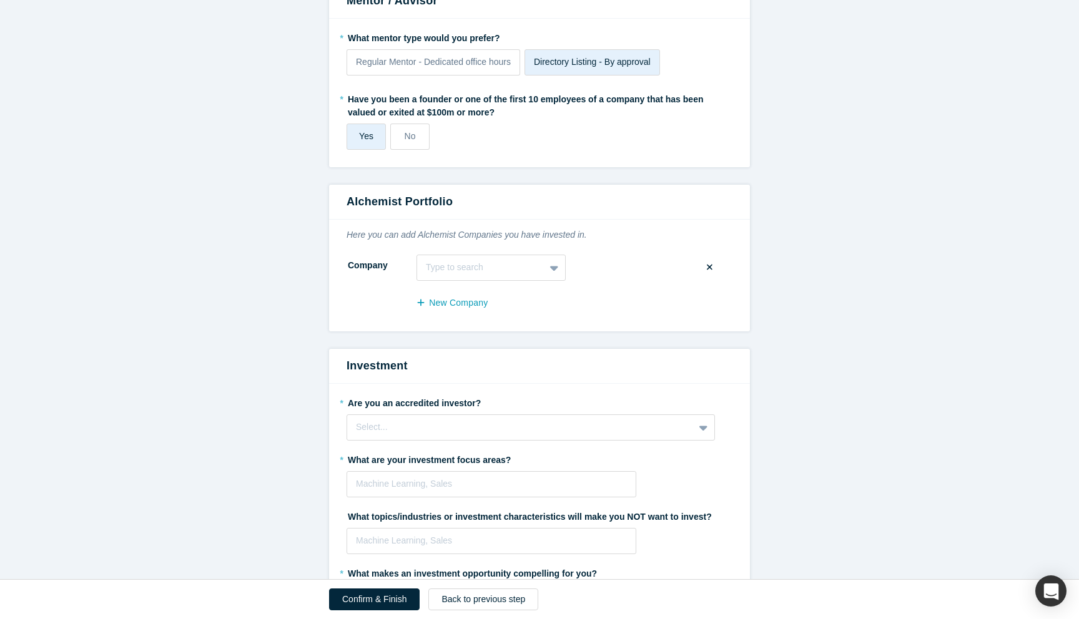
scroll to position [1704, 0]
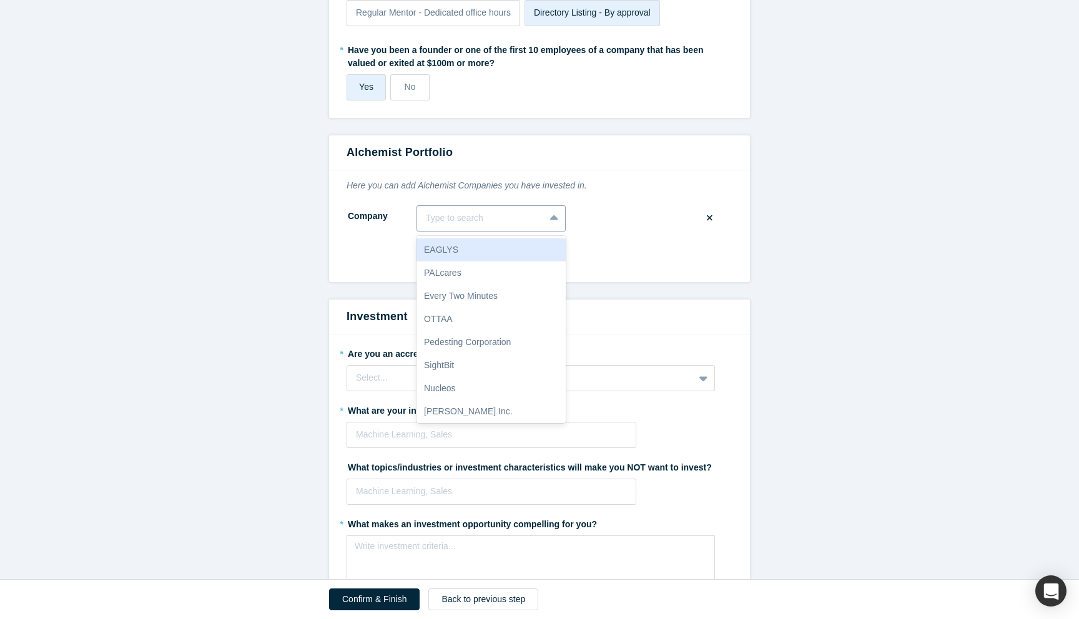
click at [525, 210] on div at bounding box center [481, 218] width 110 height 16
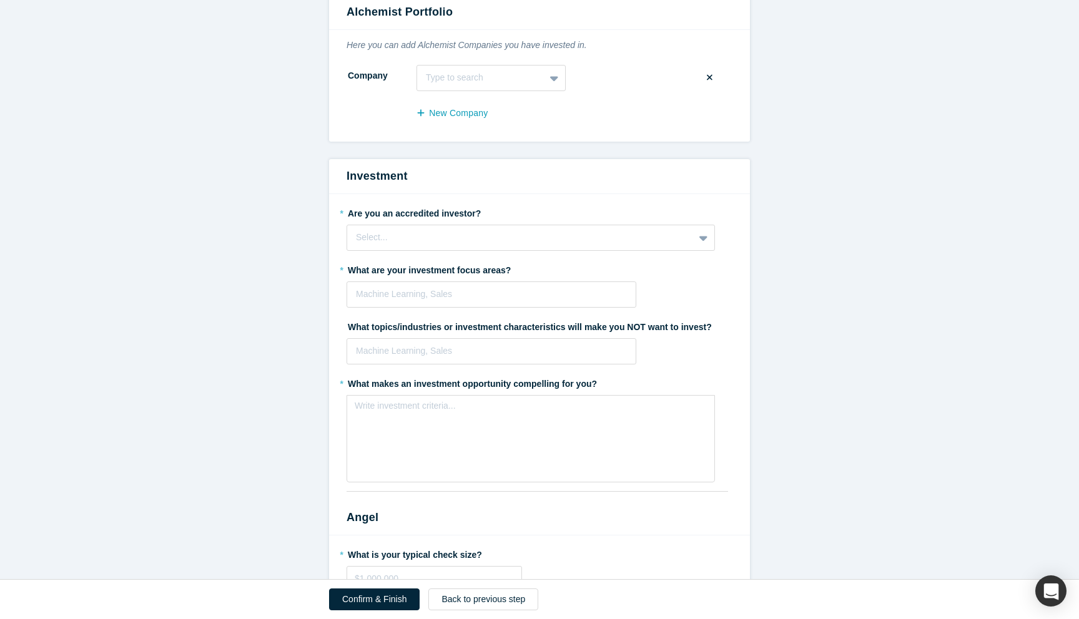
scroll to position [1858, 0]
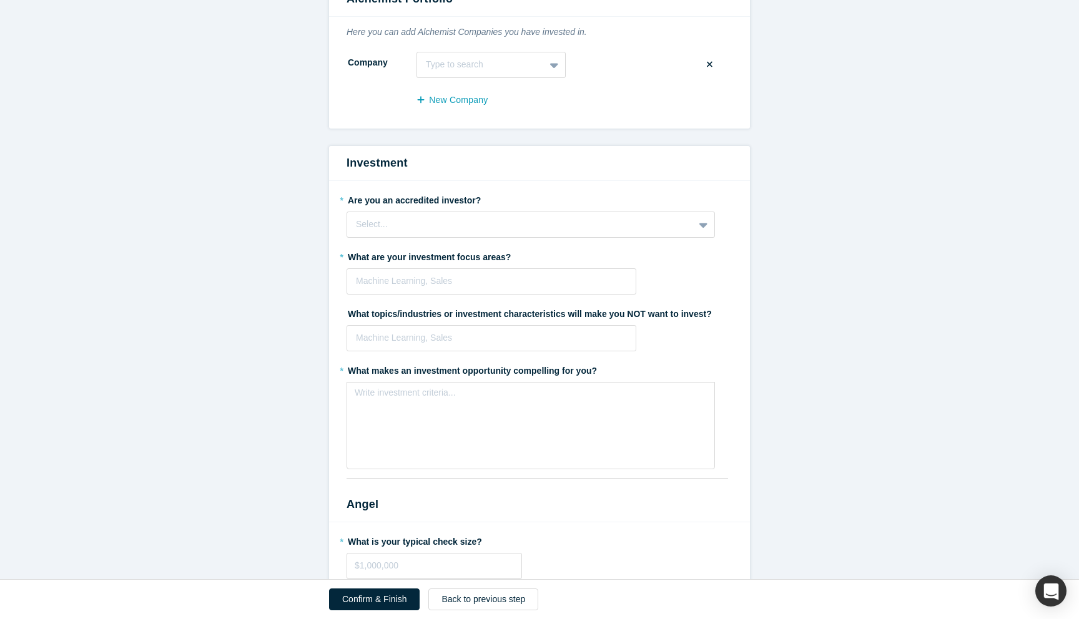
click at [439, 190] on label "* Are you an accredited investor?" at bounding box center [540, 198] width 386 height 17
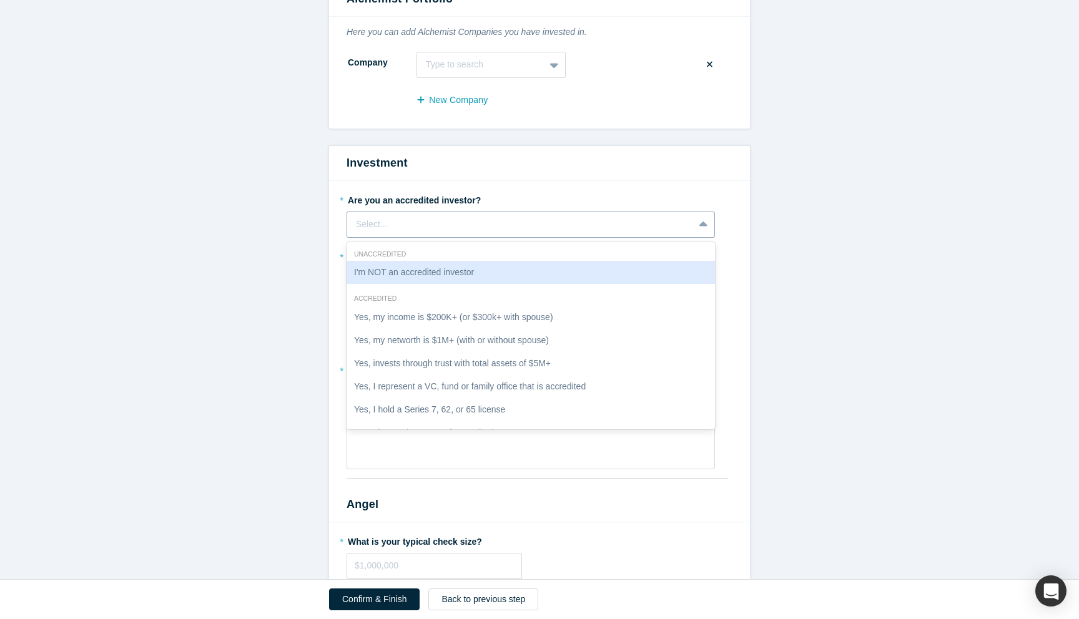
click at [435, 218] on div "Select..." at bounding box center [520, 224] width 329 height 13
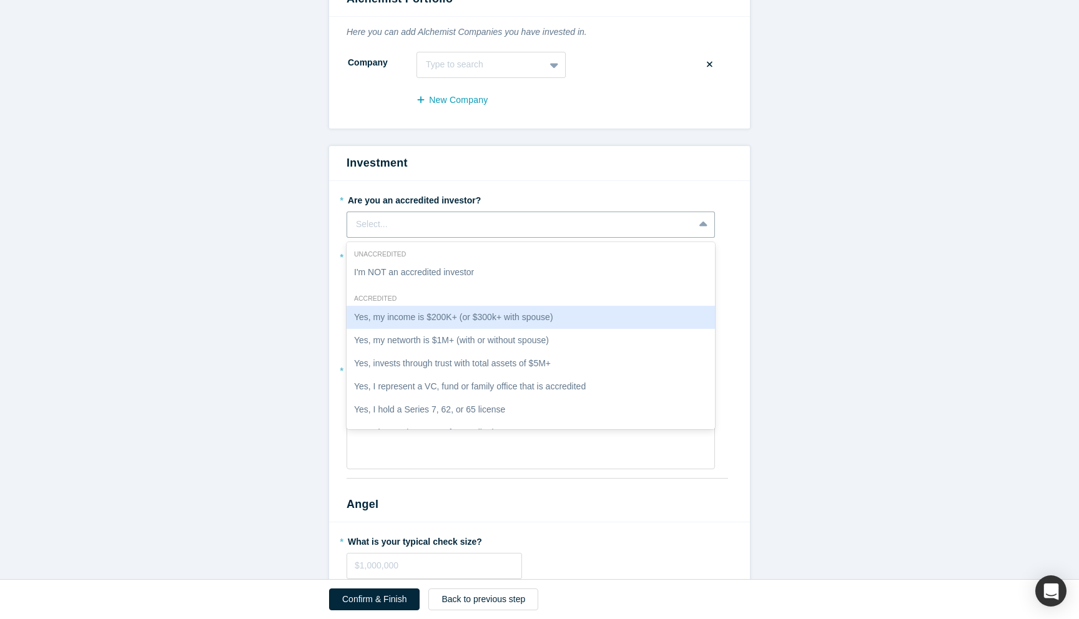
click at [561, 310] on div "Yes, my income is $200K+ (or $300k+ with spouse)" at bounding box center [531, 317] width 368 height 23
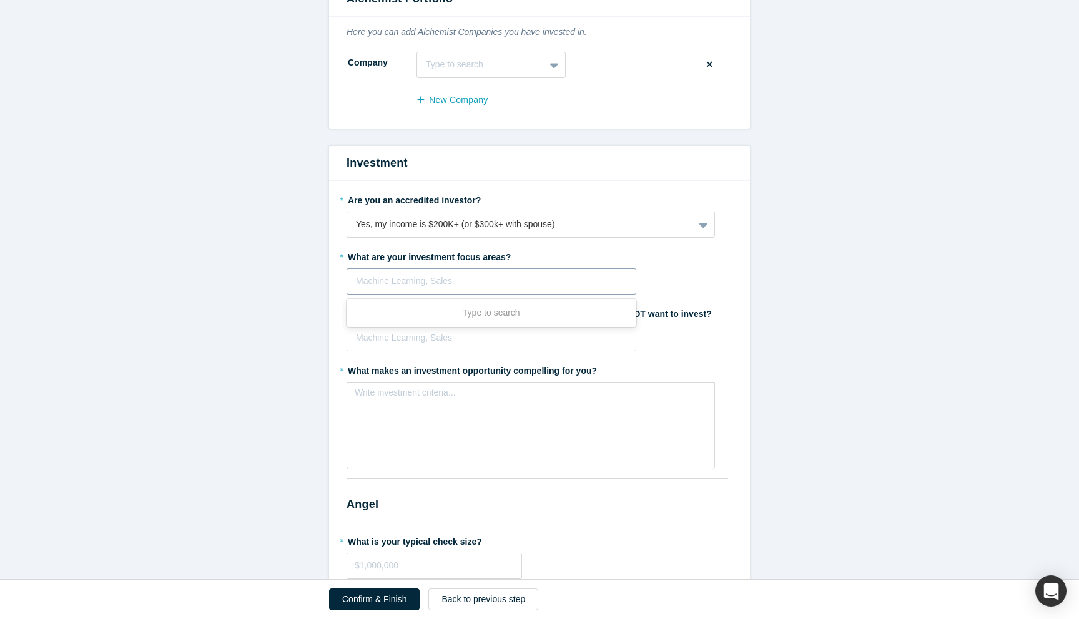
click at [393, 273] on div at bounding box center [491, 281] width 271 height 16
type input "AI"
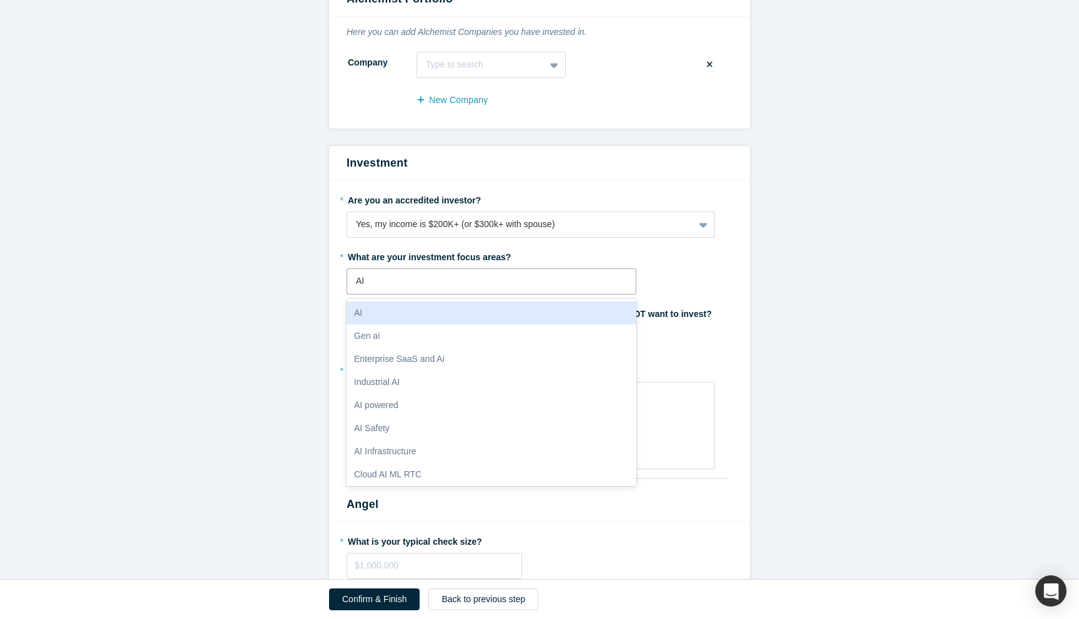
click at [445, 302] on div "AI" at bounding box center [492, 313] width 290 height 23
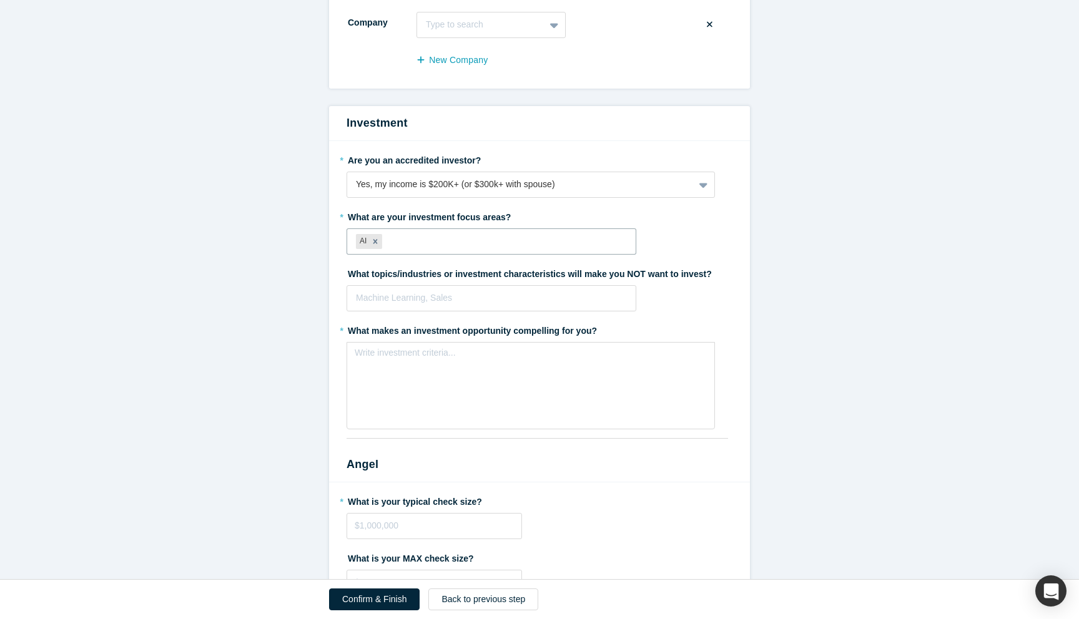
scroll to position [1895, 0]
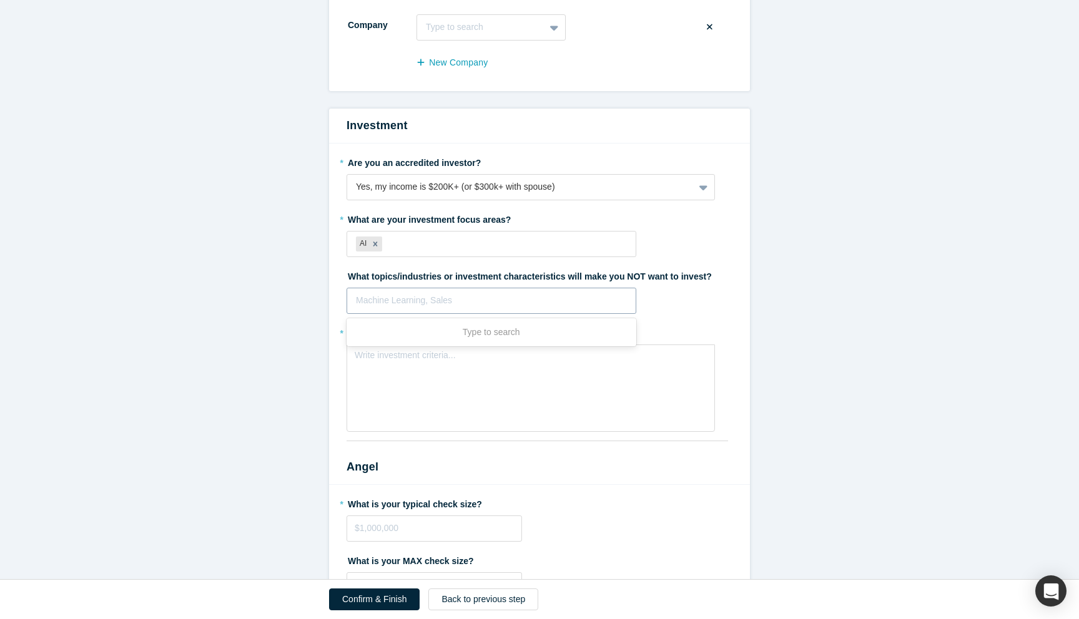
click at [440, 293] on div at bounding box center [491, 301] width 271 height 16
type input "Drone"
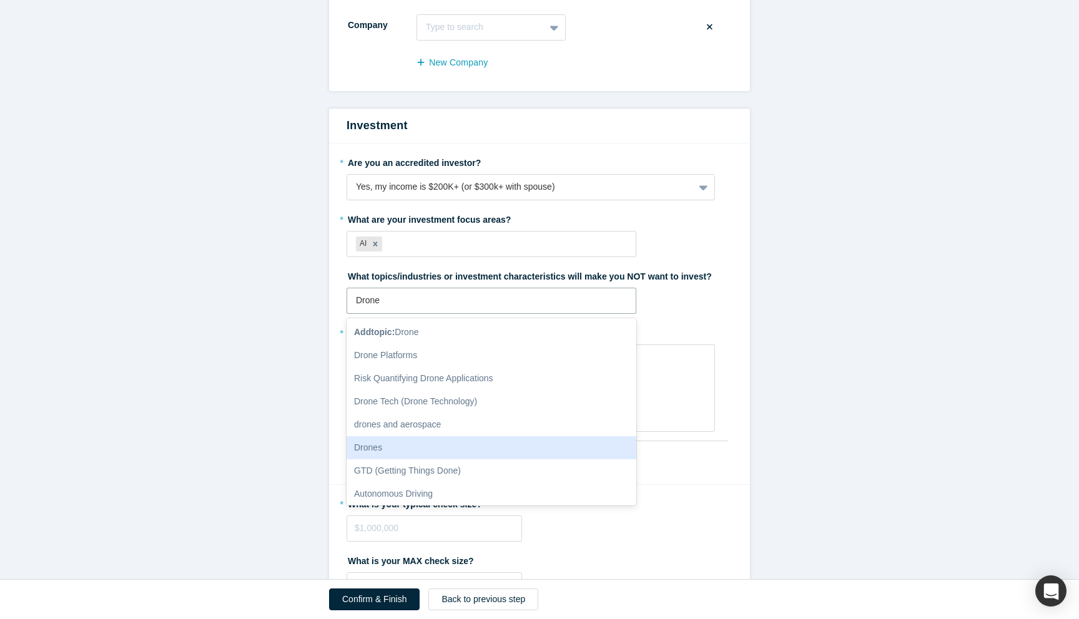
drag, startPoint x: 436, startPoint y: 346, endPoint x: 401, endPoint y: 435, distance: 95.7
click at [401, 435] on div "Add topic : Drone Drone Platforms Risk Quantifying Drone Applications Drone Tec…" at bounding box center [492, 411] width 290 height 187
click at [401, 436] on div "Drones" at bounding box center [492, 447] width 290 height 23
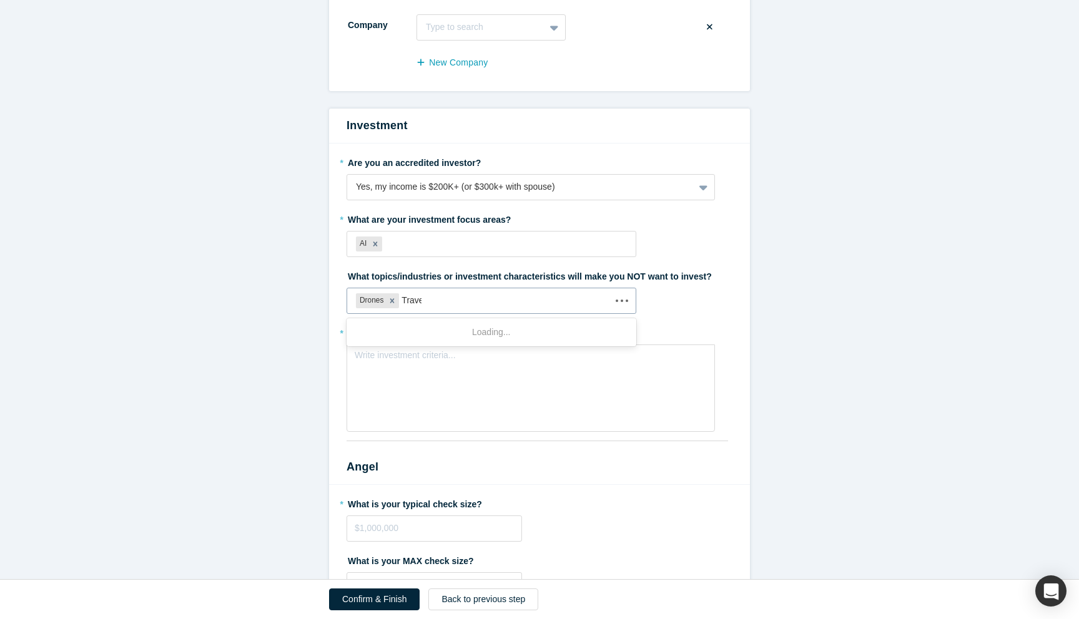
type input "Travel"
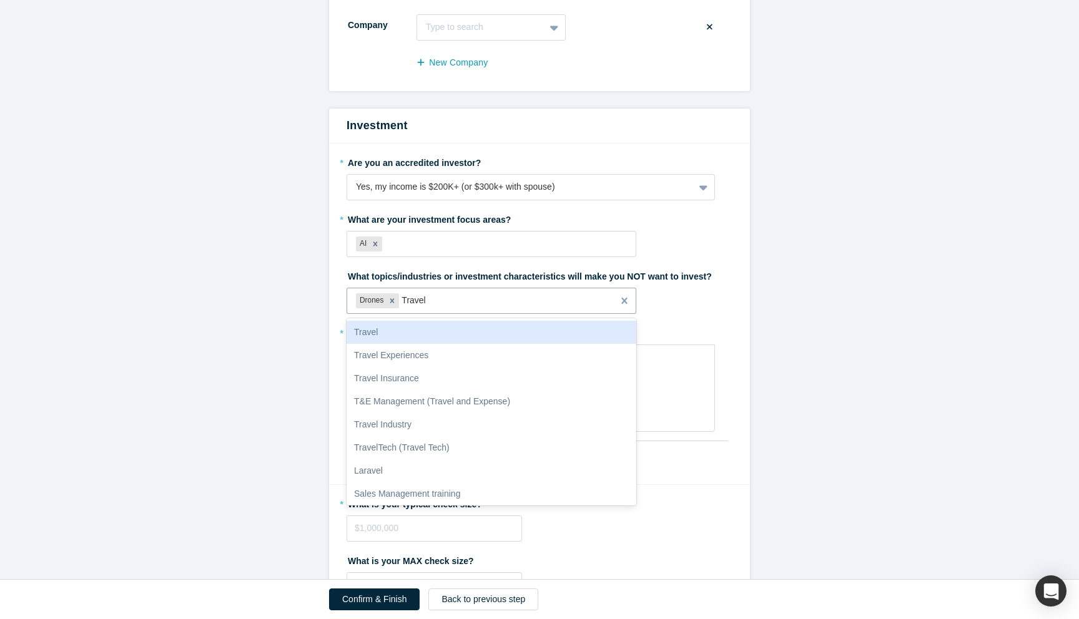
click at [462, 321] on div "Travel" at bounding box center [492, 332] width 290 height 23
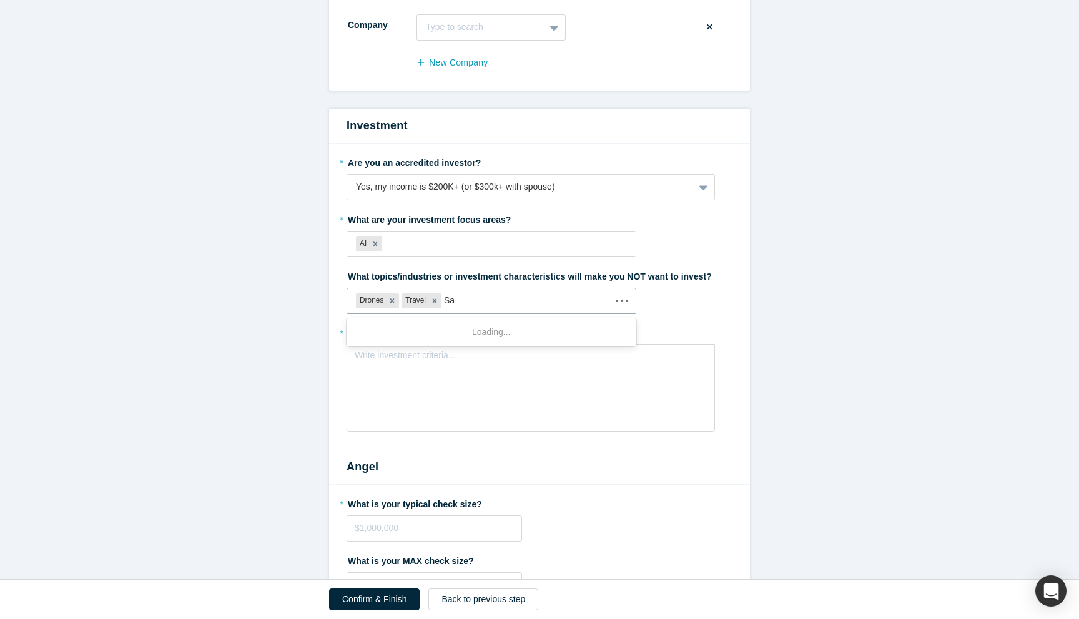
type input "S"
type input "Data"
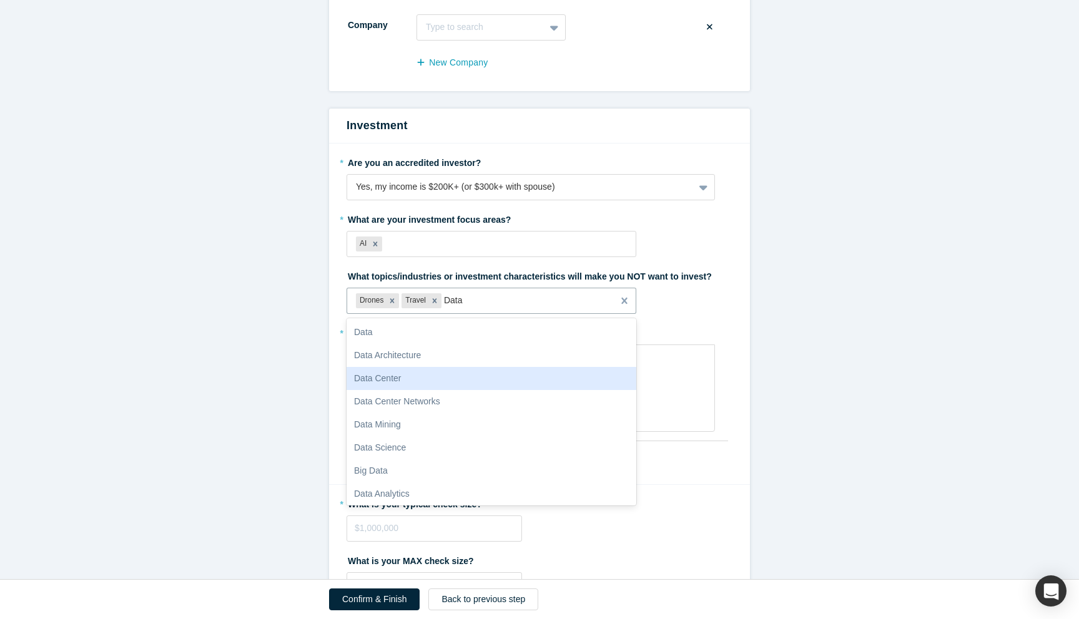
click at [448, 367] on div "Data Center" at bounding box center [492, 378] width 290 height 23
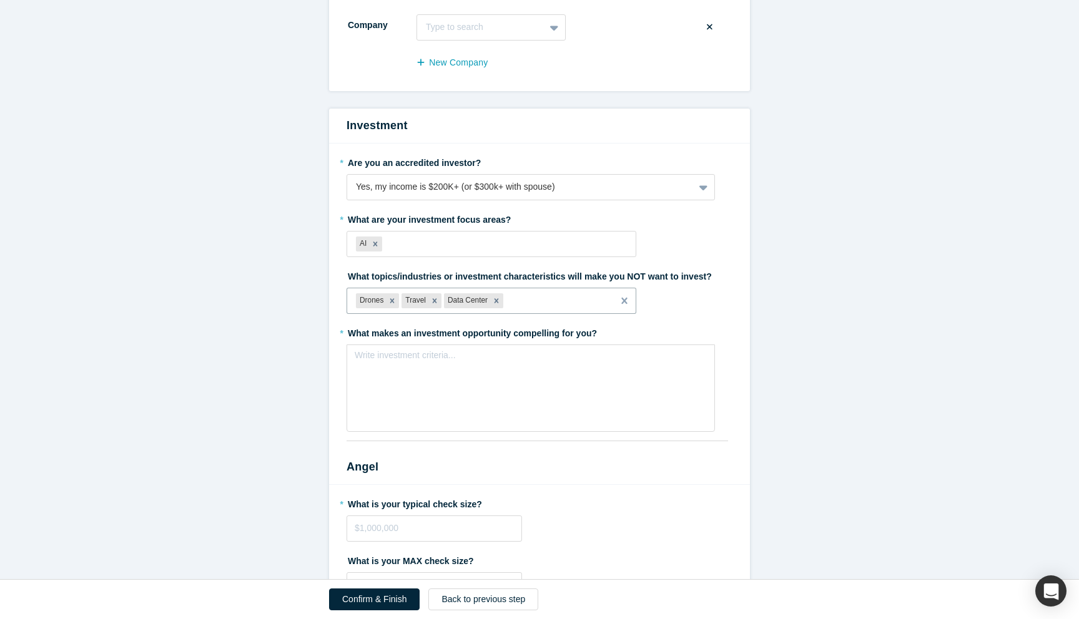
click at [453, 323] on label "* What makes an investment opportunity compelling for you?" at bounding box center [540, 331] width 386 height 17
copy div "What makes an investment opportunity compelling for you?"
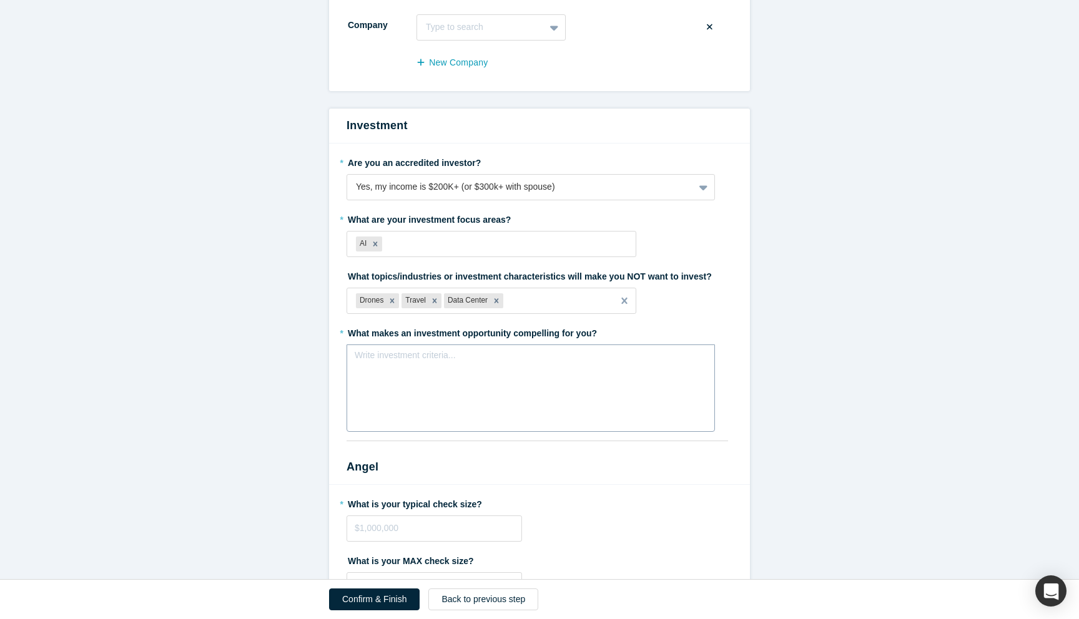
click at [436, 360] on div "Write investment criteria..." at bounding box center [531, 388] width 368 height 87
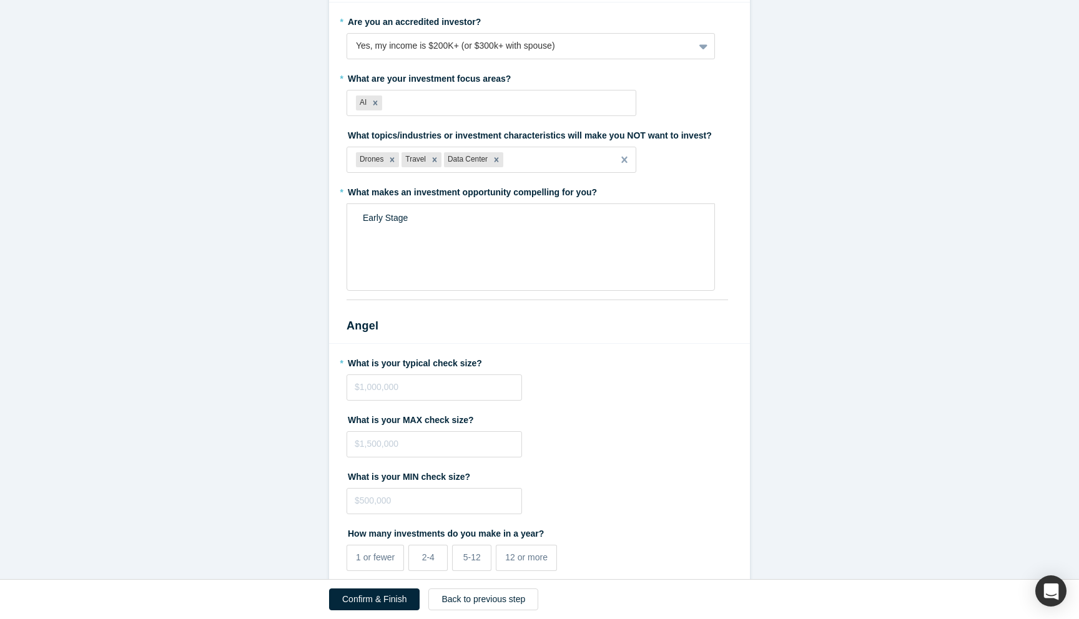
scroll to position [2114, 0]
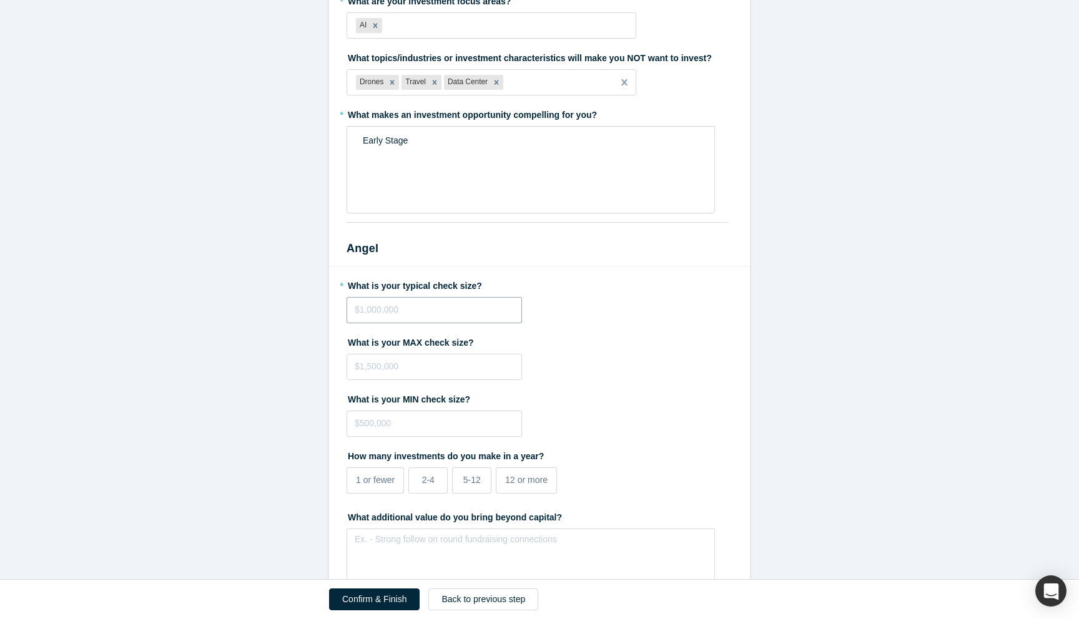
click at [429, 297] on input "tel" at bounding box center [434, 310] width 175 height 26
type input "$10,000"
click at [431, 354] on input "tel" at bounding box center [434, 367] width 175 height 26
type input "$50,000"
click at [404, 421] on input "tel" at bounding box center [434, 424] width 175 height 26
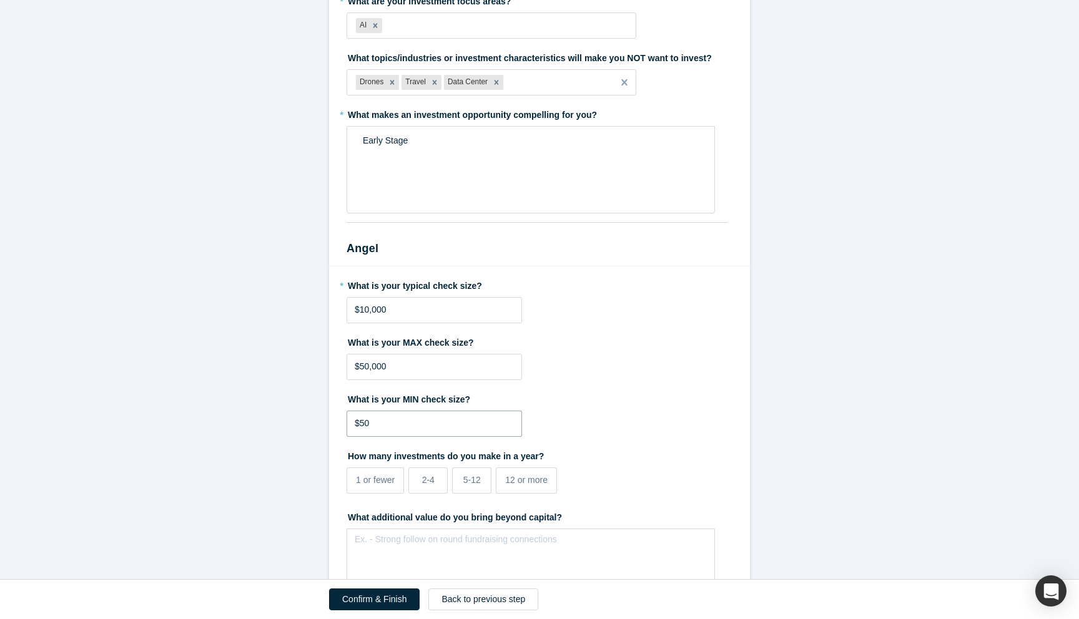
type input "$5"
type input "$5,000"
click at [361, 298] on input "$10,000" at bounding box center [434, 310] width 175 height 26
type input "$20,000"
click at [360, 354] on input "$50,000" at bounding box center [434, 367] width 175 height 26
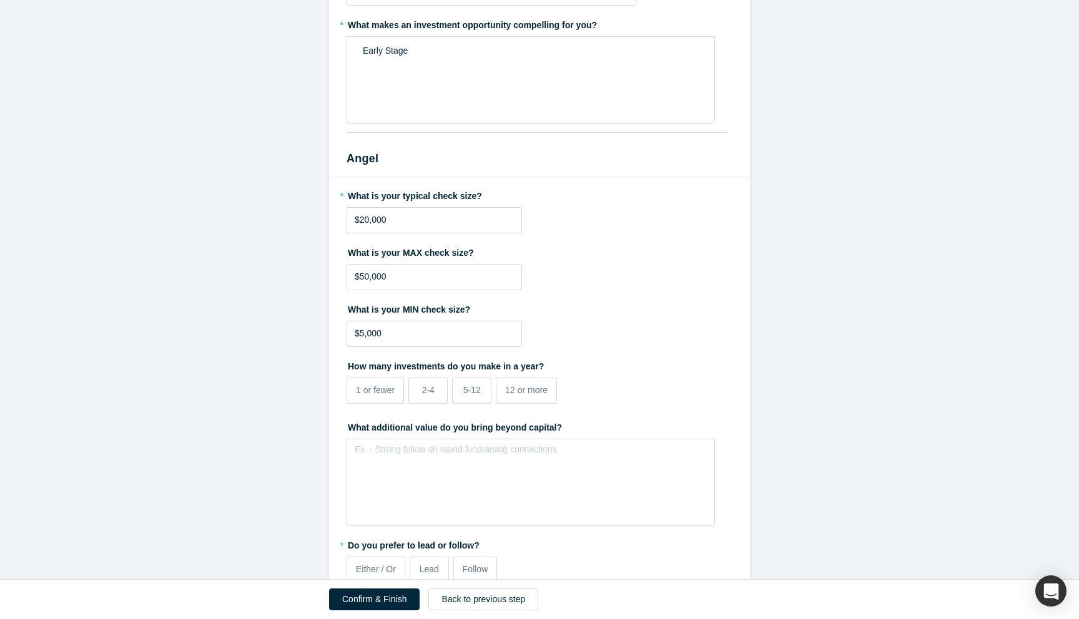
scroll to position [2218, 0]
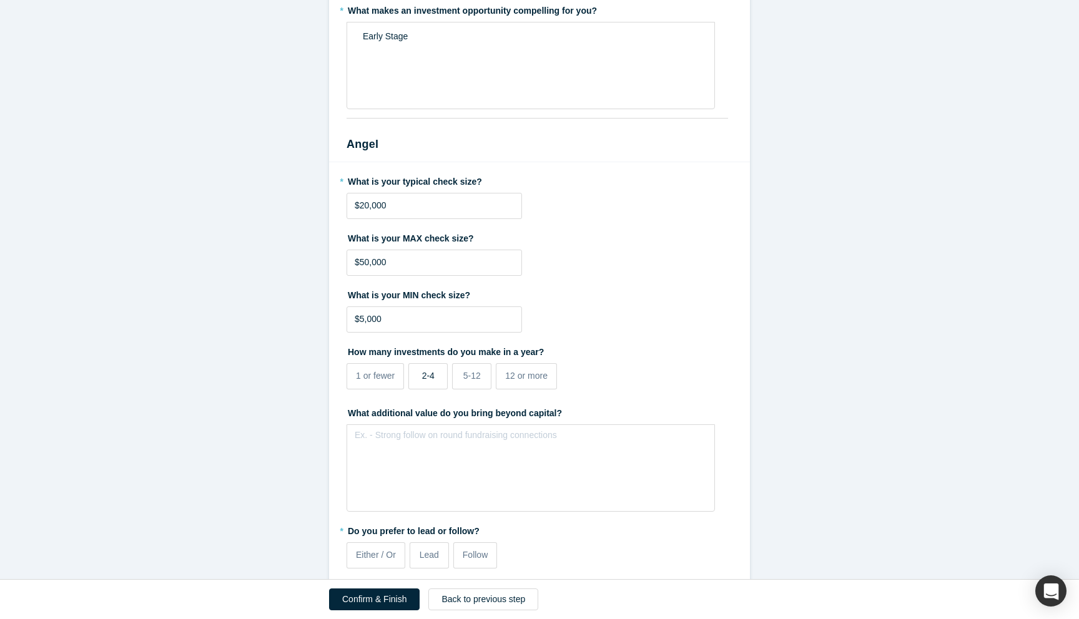
click at [425, 370] on div "2-4" at bounding box center [428, 376] width 12 height 13
click at [0, 0] on input "2-4" at bounding box center [0, 0] width 0 height 0
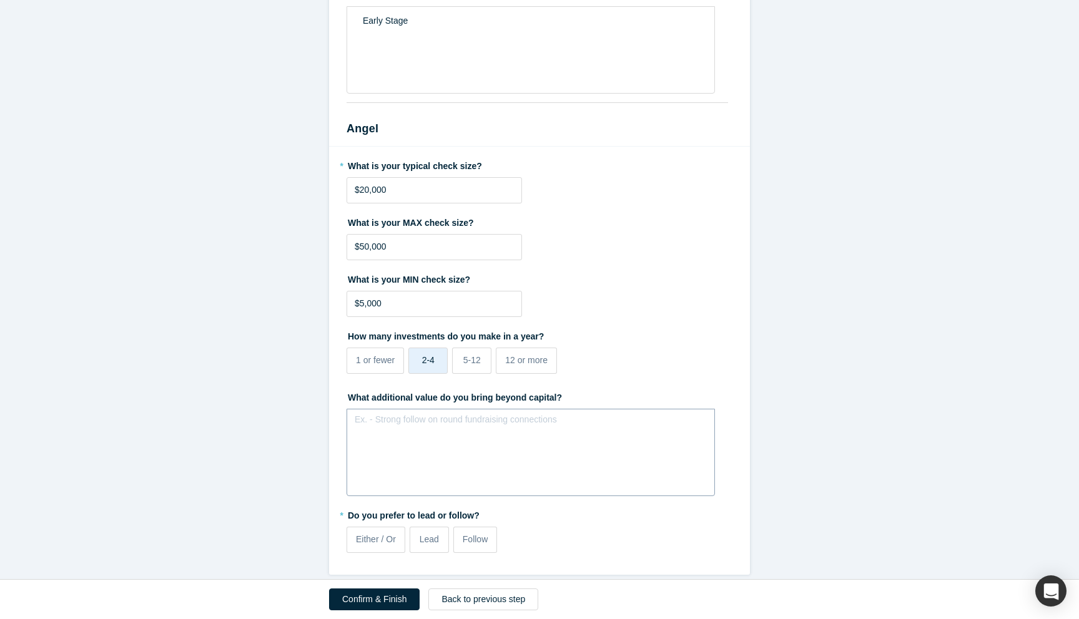
click at [531, 461] on div "Ex. - Strong follow on round fundraising connections" at bounding box center [531, 452] width 368 height 87
click at [531, 461] on div "Ex. - Strong follow on round fundraising connections" at bounding box center [531, 444] width 368 height 71
click at [387, 533] on div "Either / Or" at bounding box center [376, 539] width 40 height 13
click at [0, 0] on input "Either / Or" at bounding box center [0, 0] width 0 height 0
click at [370, 605] on button "Confirm & Finish" at bounding box center [374, 600] width 91 height 22
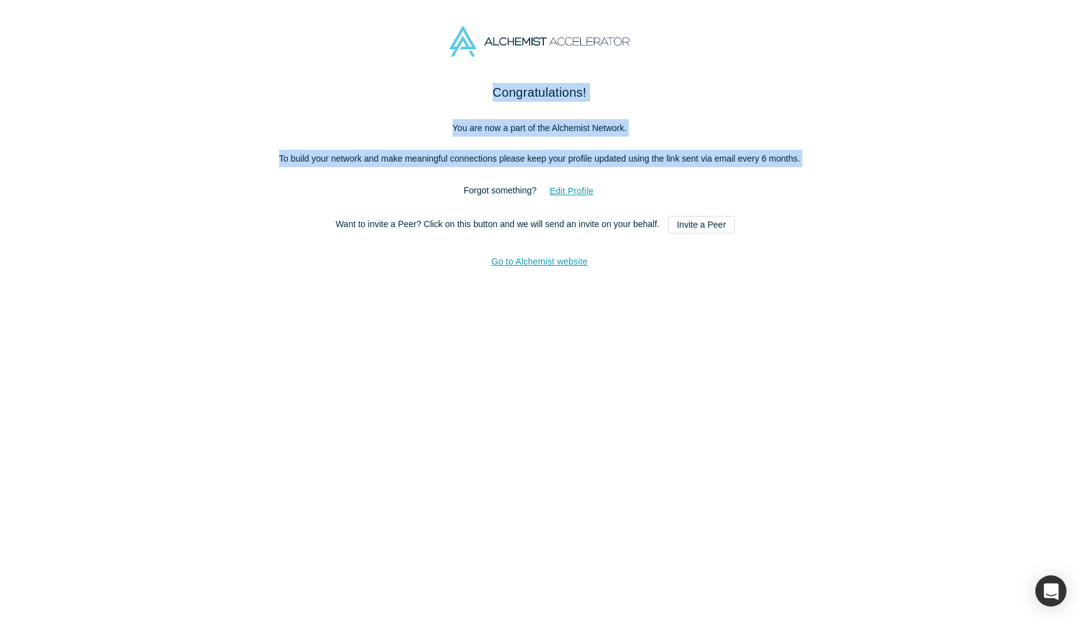
drag, startPoint x: 468, startPoint y: 99, endPoint x: 754, endPoint y: 185, distance: 297.9
click at [754, 185] on div "Congratulations! You are now a part of the Alchemist Network. To build your net…" at bounding box center [539, 184] width 524 height 203
copy div "Congratulations! You are now a part of the Alchemist Network. To build your net…"
